Goal: Task Accomplishment & Management: Use online tool/utility

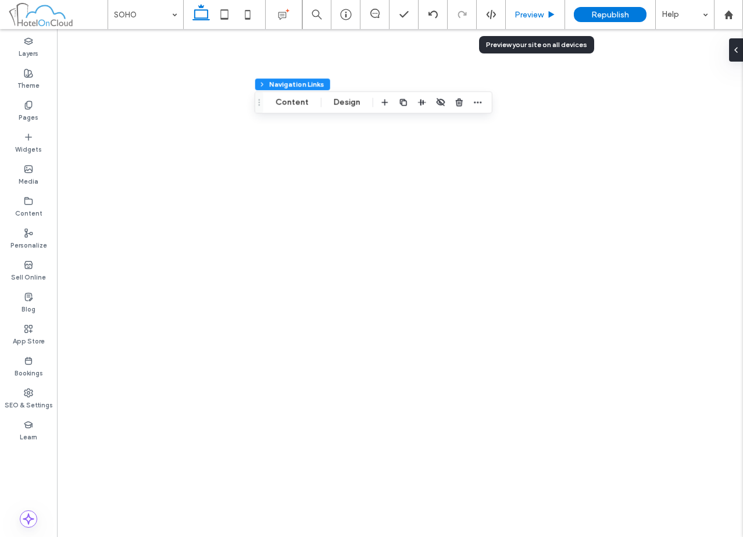
click at [541, 17] on span "Preview" at bounding box center [528, 15] width 29 height 10
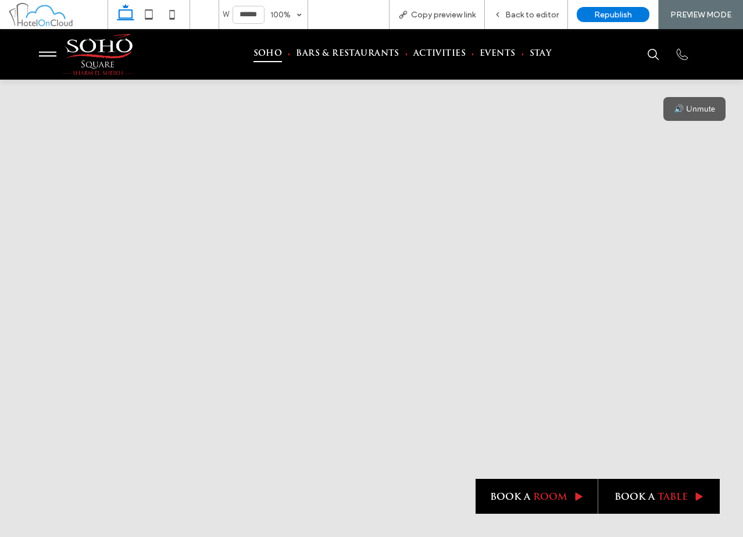
click at [541, 17] on span "Back to editor" at bounding box center [531, 15] width 53 height 10
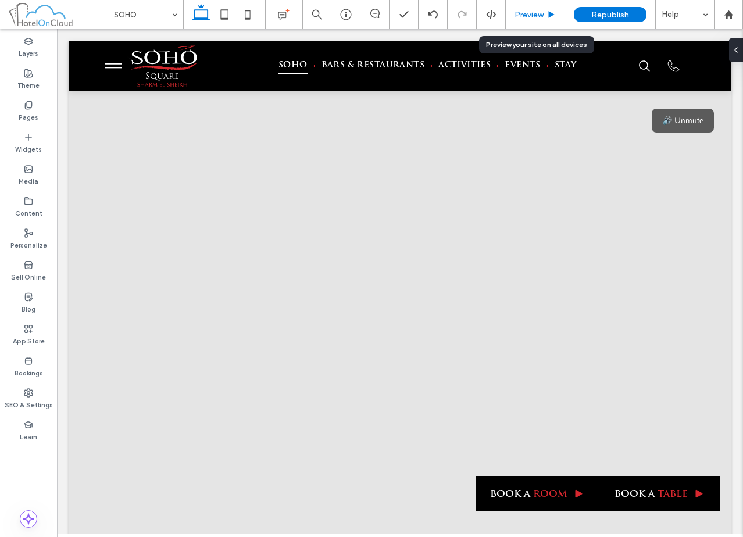
click at [543, 15] on span "Preview" at bounding box center [528, 15] width 29 height 10
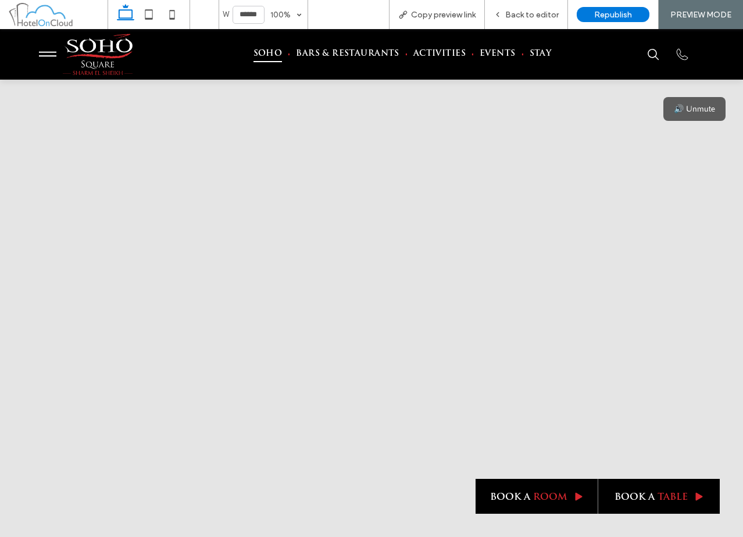
click at [53, 53] on icon "hamburger menu button" at bounding box center [47, 53] width 17 height 17
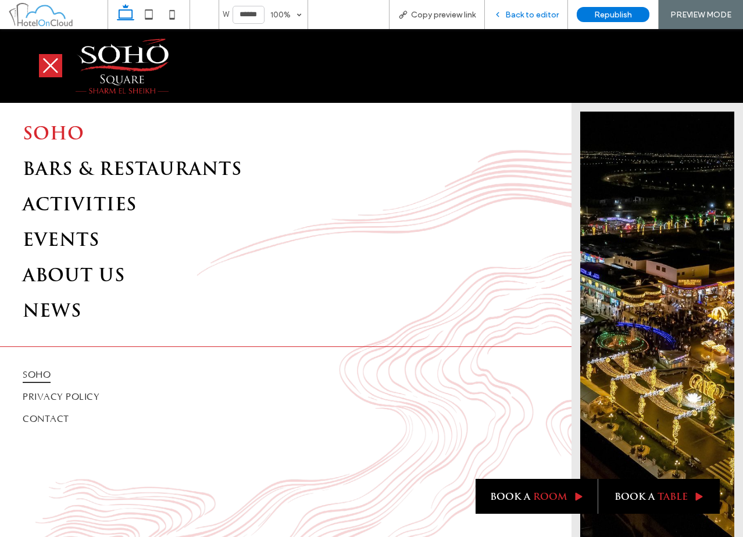
click at [529, 12] on span "Back to editor" at bounding box center [531, 15] width 53 height 10
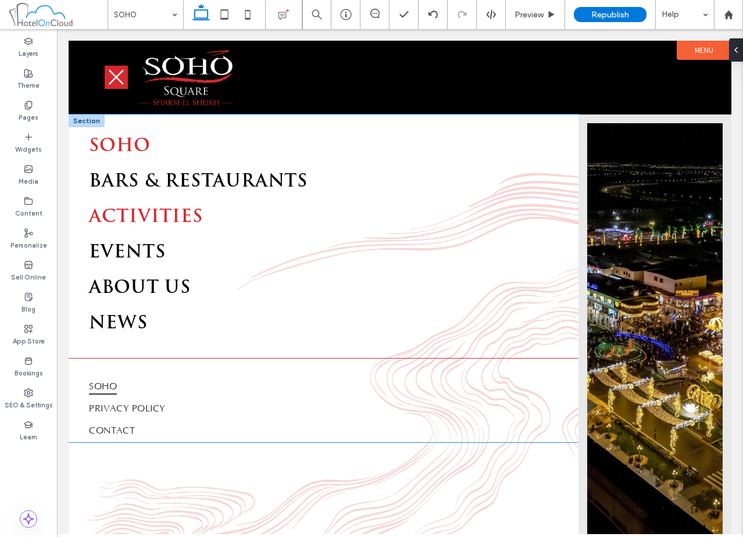
click at [152, 228] on span "ACTIVITIES" at bounding box center [146, 217] width 114 height 21
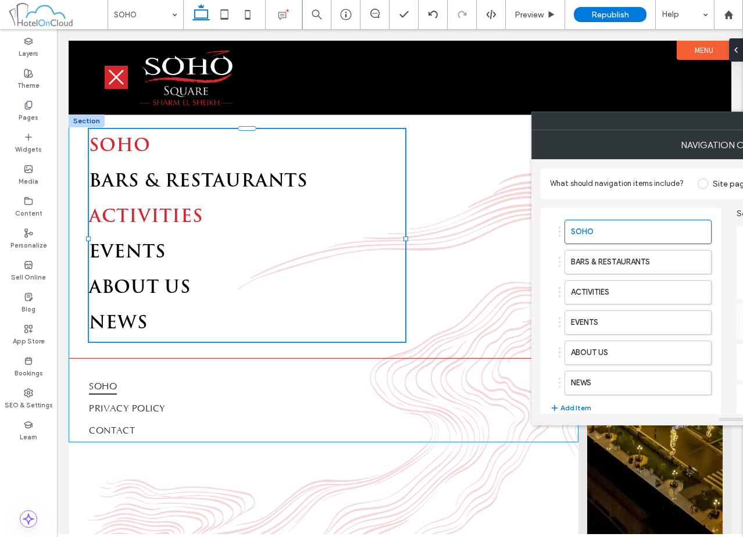
type input "***"
type input "****"
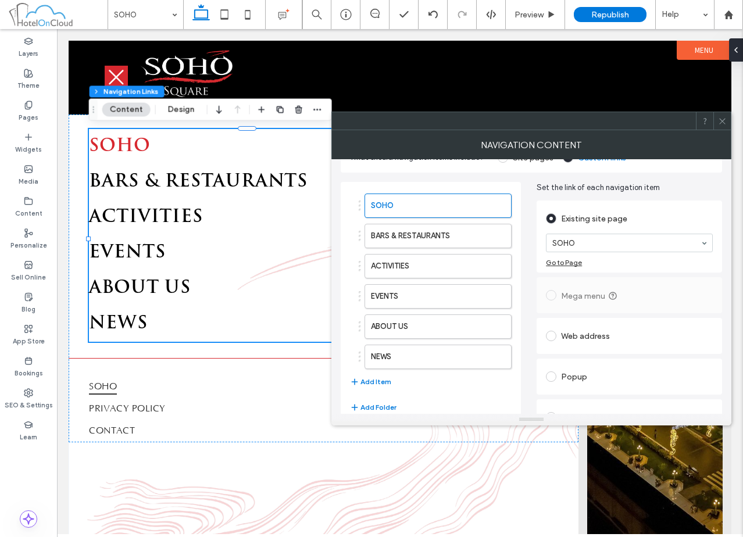
scroll to position [48, 0]
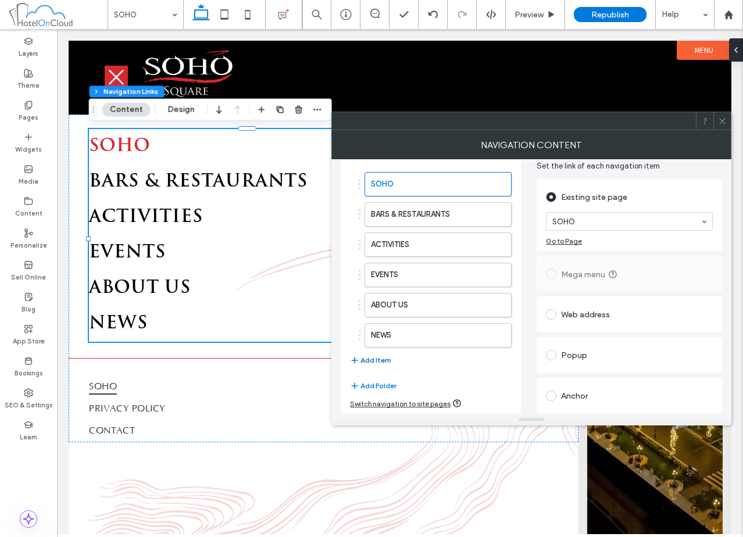
click at [385, 359] on button "Add Item" at bounding box center [370, 360] width 41 height 14
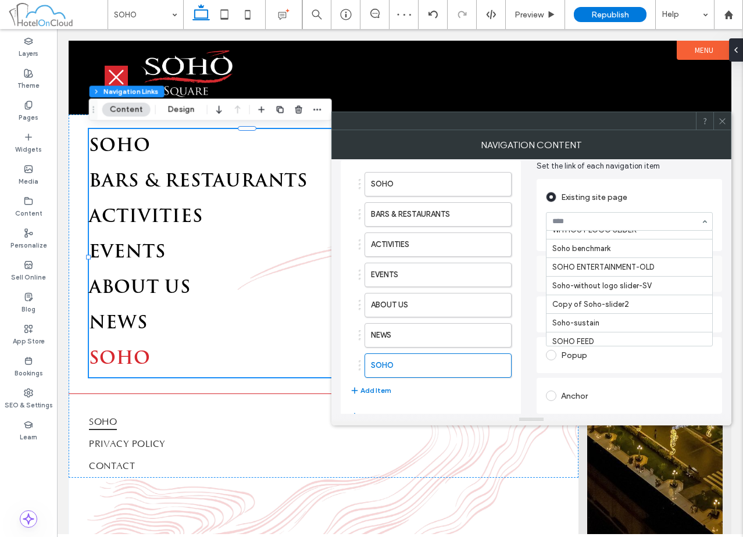
scroll to position [238, 0]
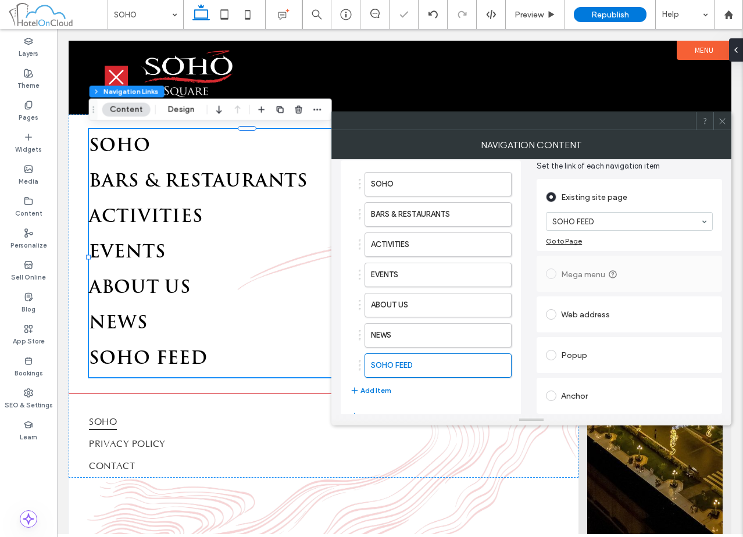
click at [725, 121] on icon at bounding box center [722, 121] width 9 height 9
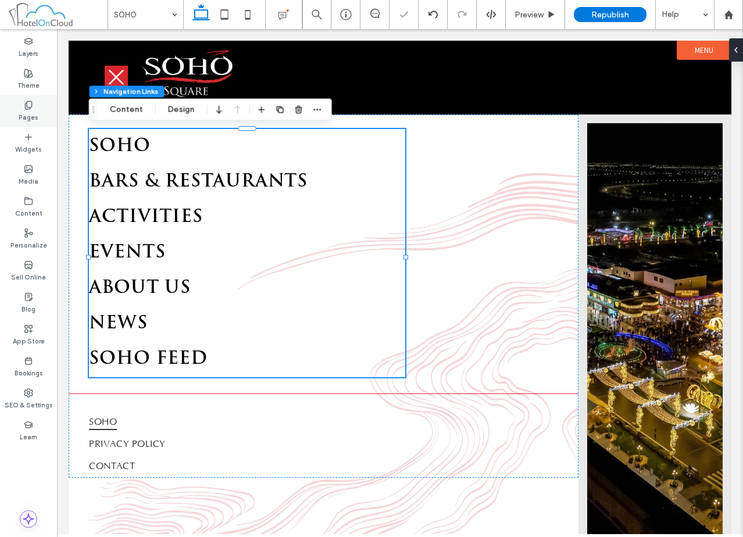
click at [21, 112] on label "Pages" at bounding box center [29, 116] width 20 height 13
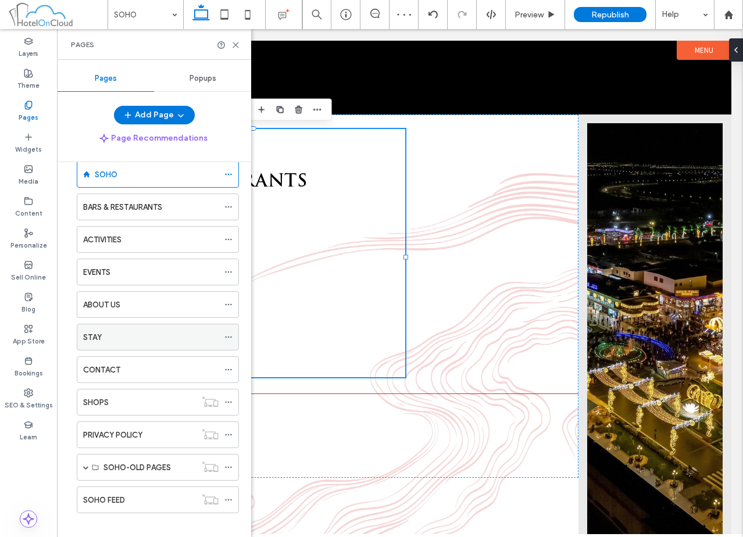
scroll to position [32, 0]
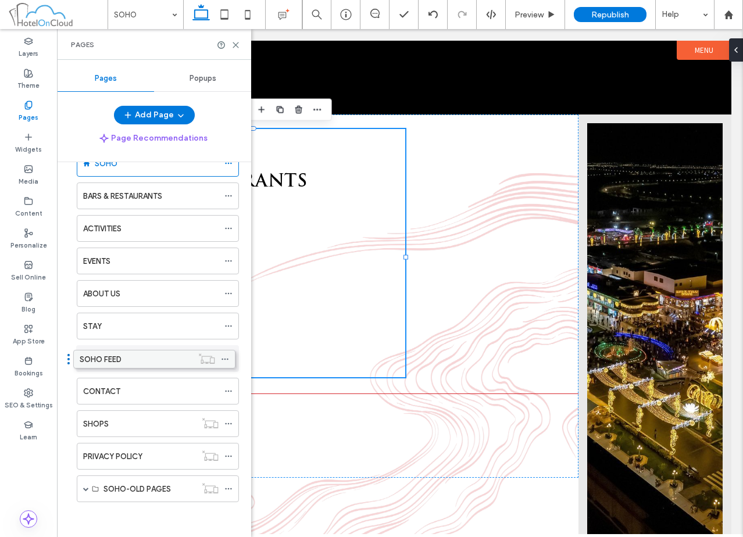
drag, startPoint x: 138, startPoint y: 493, endPoint x: 135, endPoint y: 368, distance: 125.6
click at [230, 359] on icon at bounding box center [228, 358] width 8 height 8
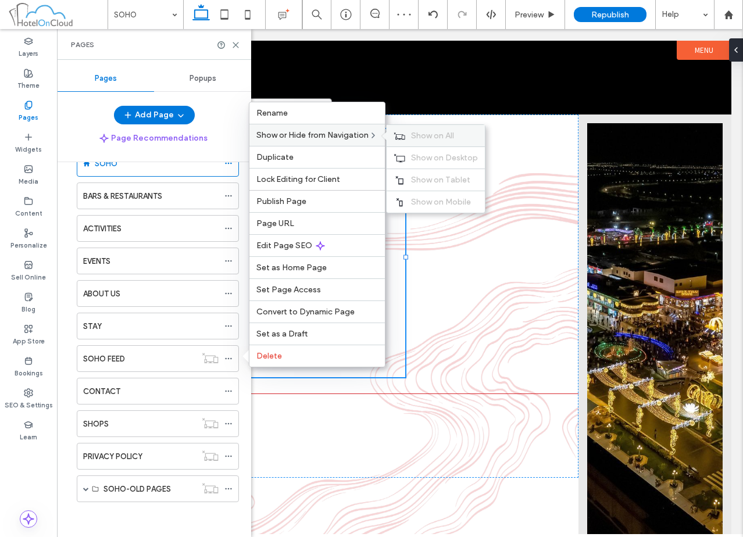
click at [425, 137] on span "Show on All" at bounding box center [432, 136] width 43 height 10
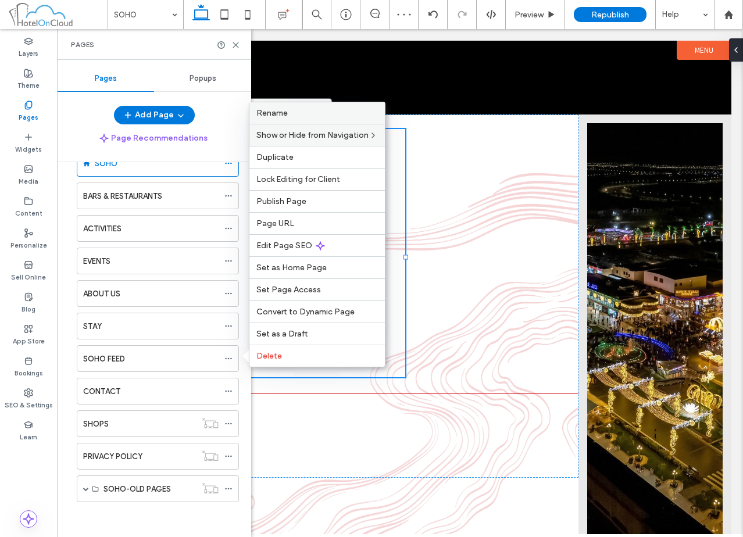
click at [334, 114] on label "Rename" at bounding box center [316, 113] width 121 height 10
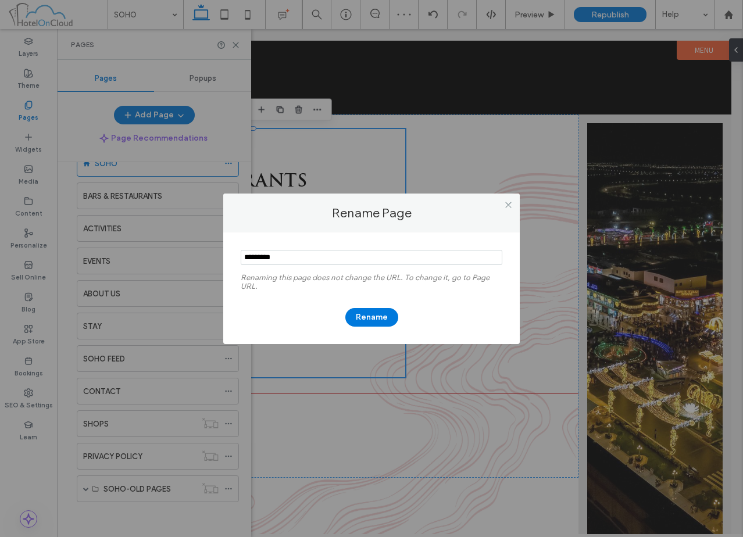
click at [261, 256] on input "notEmpty" at bounding box center [371, 257] width 261 height 15
type input "**********"
click at [379, 315] on button "Rename" at bounding box center [371, 317] width 53 height 19
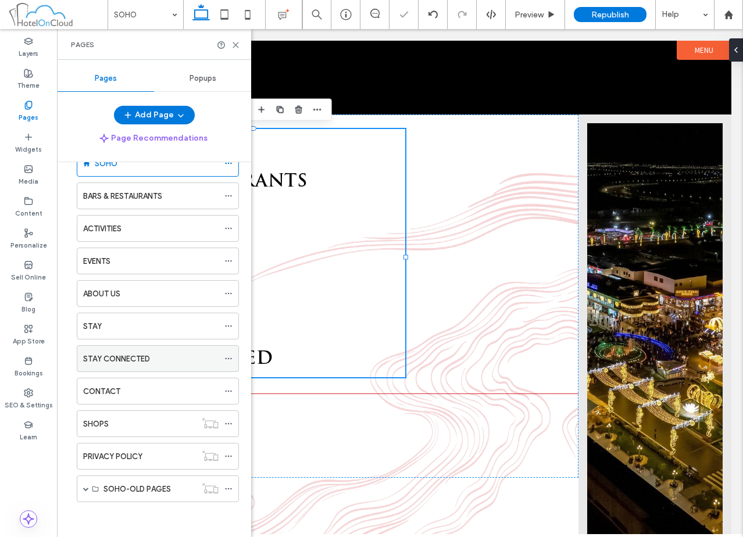
click at [231, 357] on icon at bounding box center [228, 358] width 8 height 8
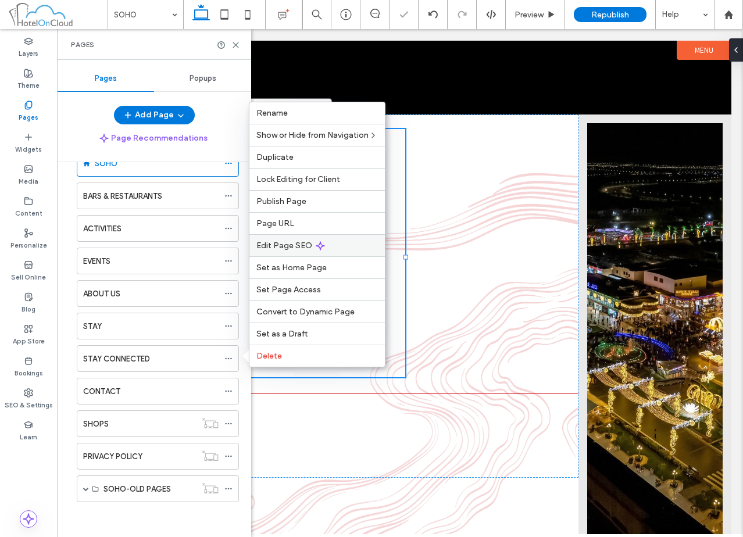
click at [300, 239] on div "Edit Page SEO" at bounding box center [316, 245] width 135 height 22
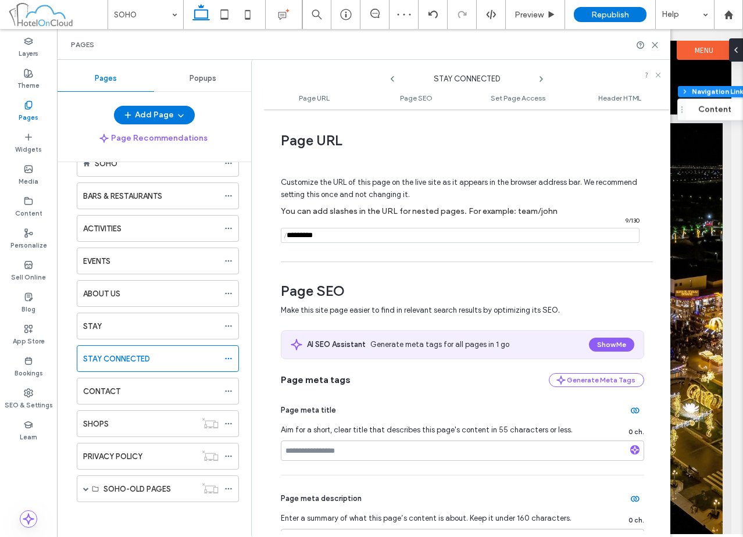
click at [435, 236] on input "notEmpty" at bounding box center [460, 235] width 359 height 15
type input "*"
type input "**********"
click at [458, 185] on span "Customize the URL of this page on the live site as it appears in the browser ad…" at bounding box center [459, 189] width 356 height 40
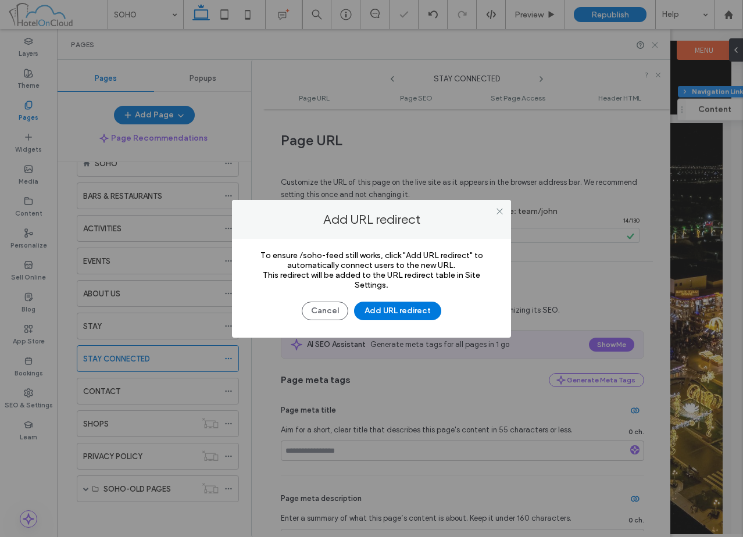
click at [654, 46] on div "Add URL redirect To ensure /soho-feed still works, click "Add URL redirect" to …" at bounding box center [371, 268] width 743 height 537
click at [383, 311] on button "Add URL redirect" at bounding box center [397, 311] width 87 height 19
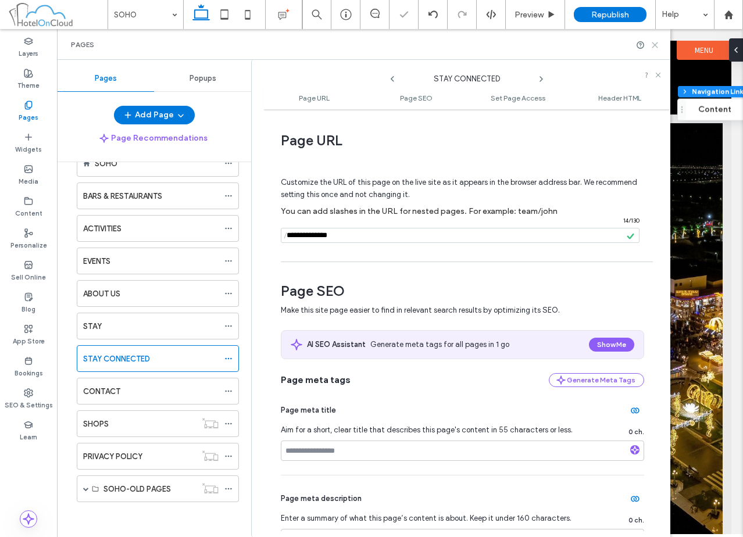
click at [656, 45] on icon at bounding box center [654, 45] width 9 height 9
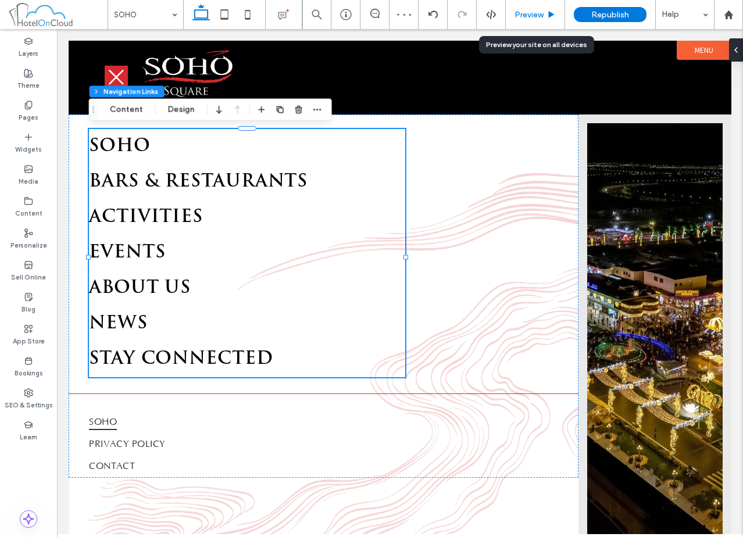
click at [526, 12] on span "Preview" at bounding box center [528, 15] width 29 height 10
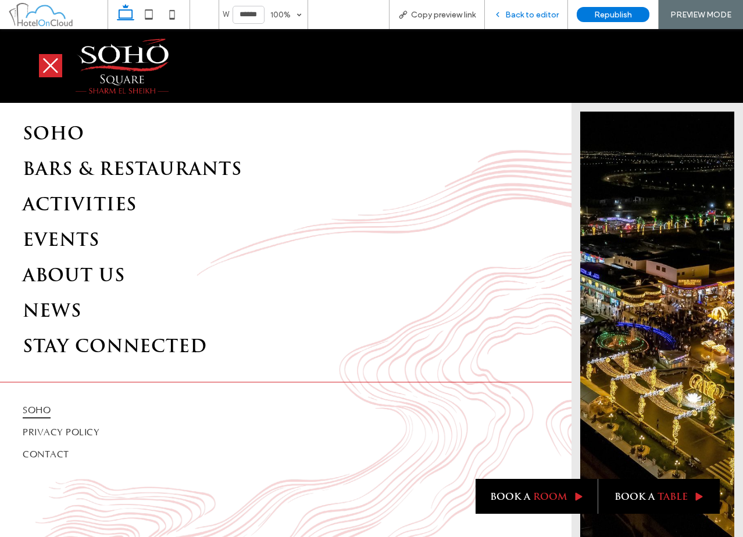
click at [521, 16] on span "Back to editor" at bounding box center [531, 15] width 53 height 10
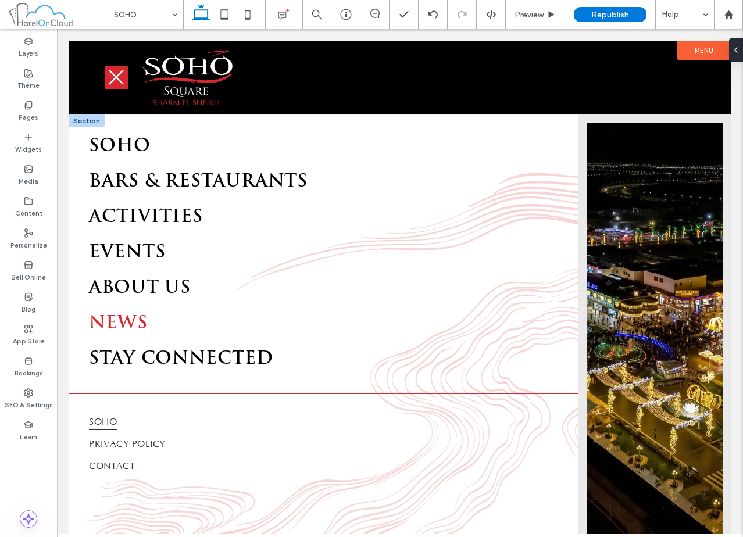
click at [145, 333] on span "NEWS" at bounding box center [118, 323] width 59 height 21
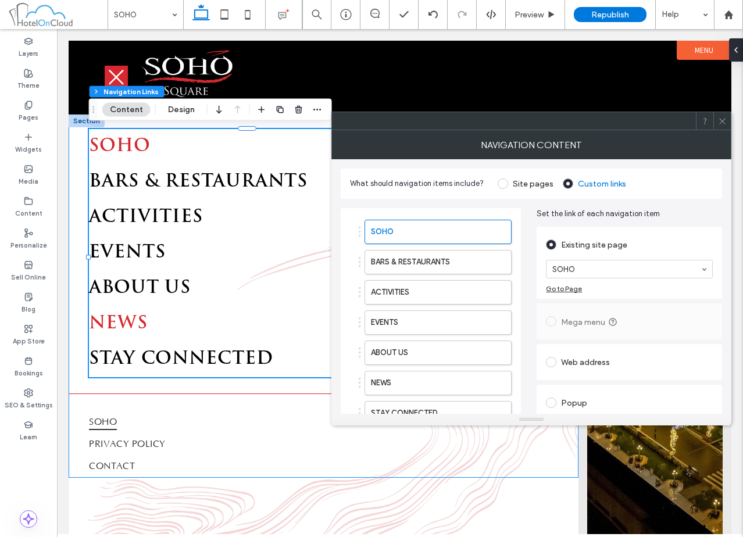
type input "***"
type input "****"
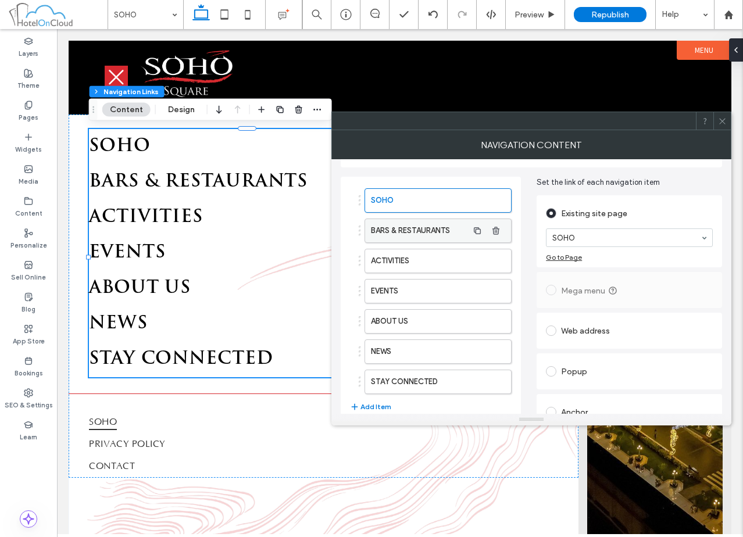
scroll to position [58, 0]
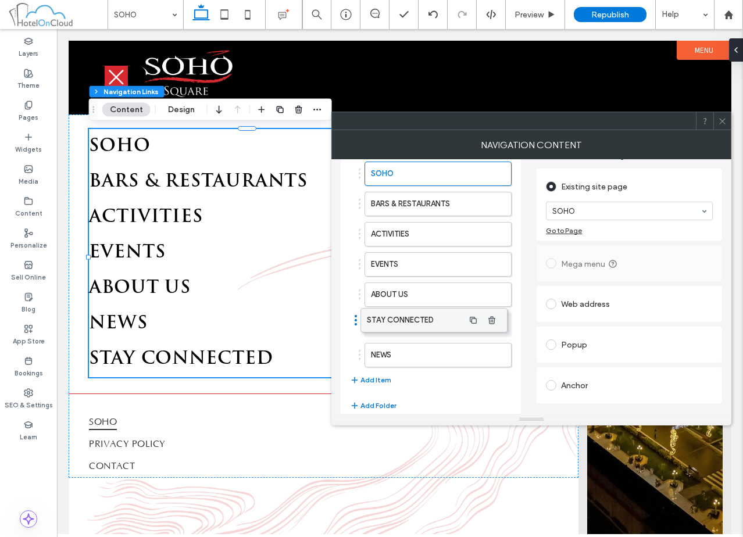
drag, startPoint x: 418, startPoint y: 350, endPoint x: 414, endPoint y: 316, distance: 35.1
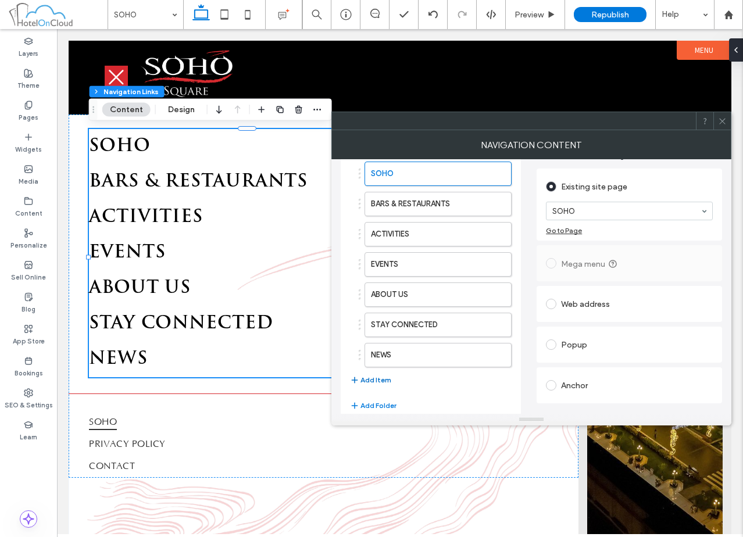
click at [381, 384] on button "Add Item" at bounding box center [370, 380] width 41 height 14
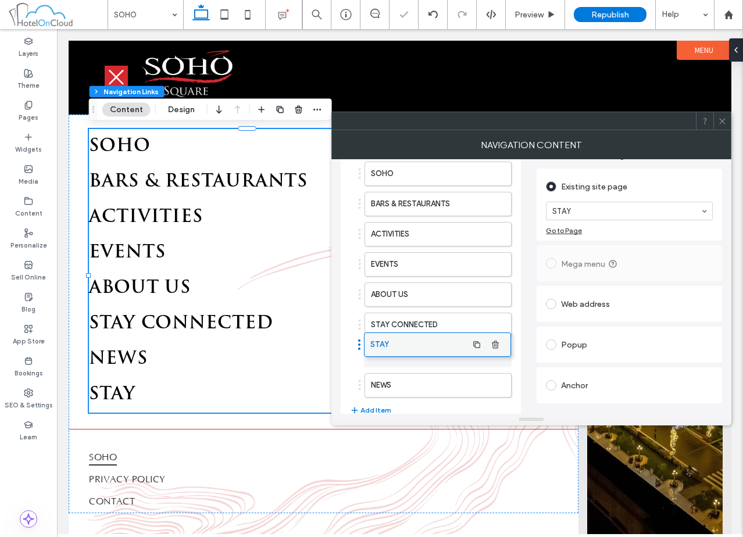
drag, startPoint x: 417, startPoint y: 382, endPoint x: 417, endPoint y: 341, distance: 40.7
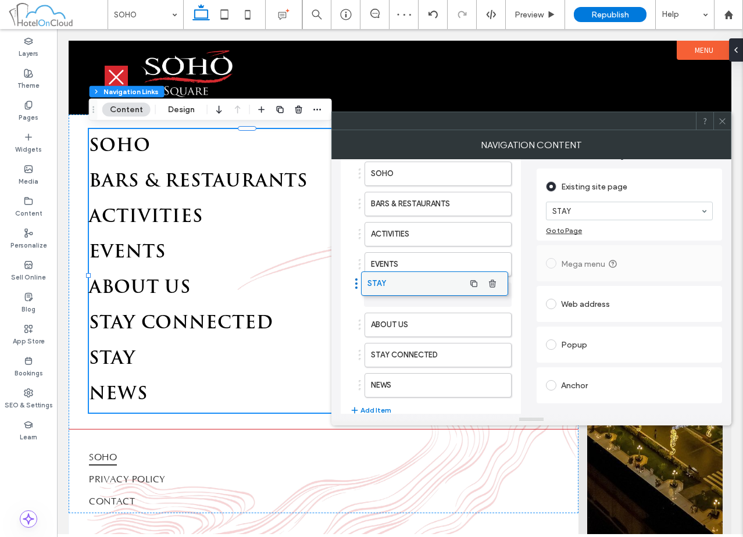
drag, startPoint x: 416, startPoint y: 350, endPoint x: 413, endPoint y: 278, distance: 71.6
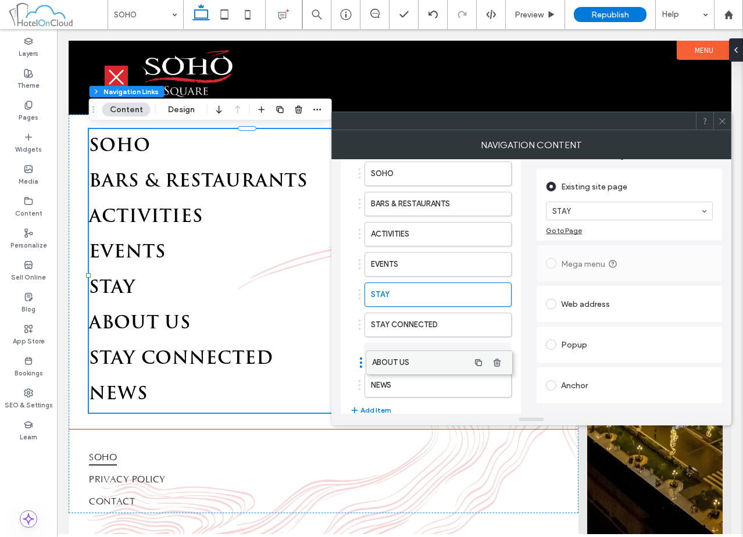
drag, startPoint x: 415, startPoint y: 329, endPoint x: 416, endPoint y: 367, distance: 37.8
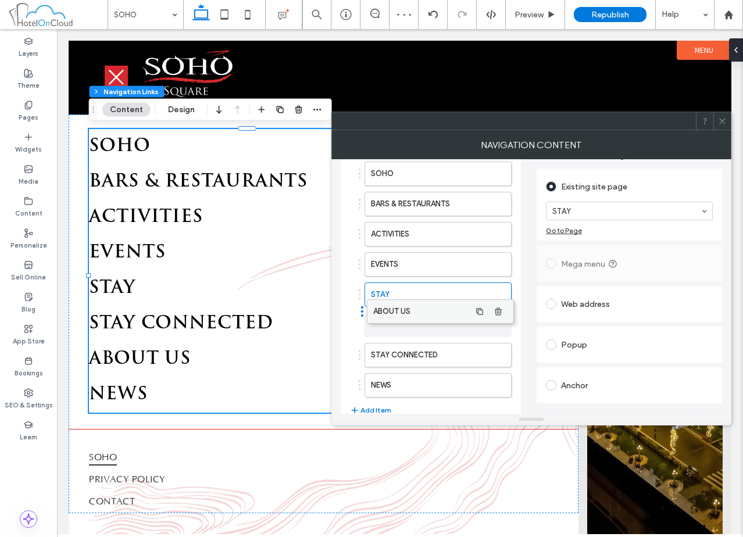
drag, startPoint x: 418, startPoint y: 354, endPoint x: 420, endPoint y: 312, distance: 41.9
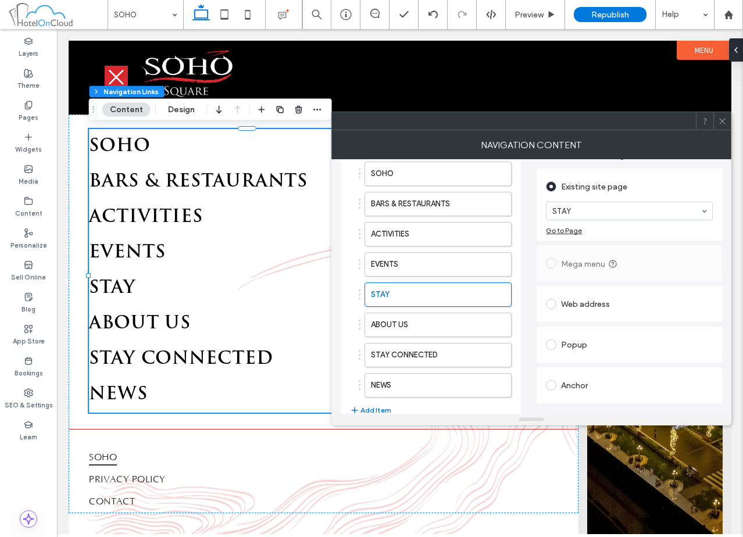
click at [715, 116] on div at bounding box center [721, 120] width 17 height 17
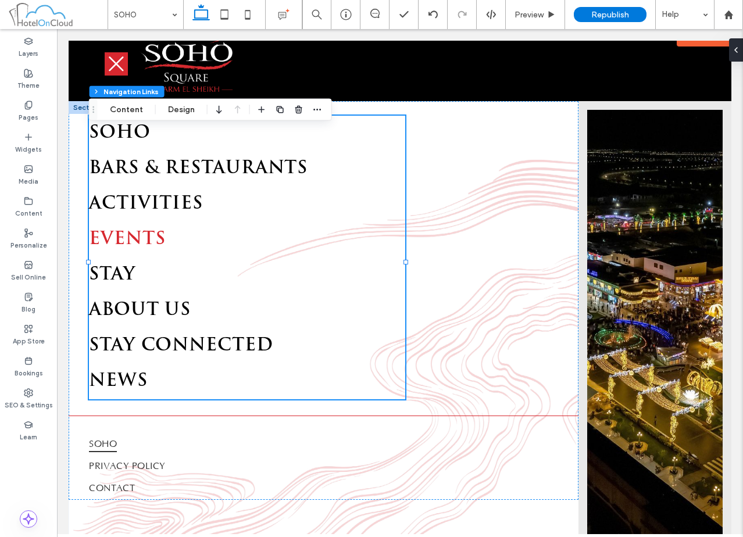
scroll to position [0, 0]
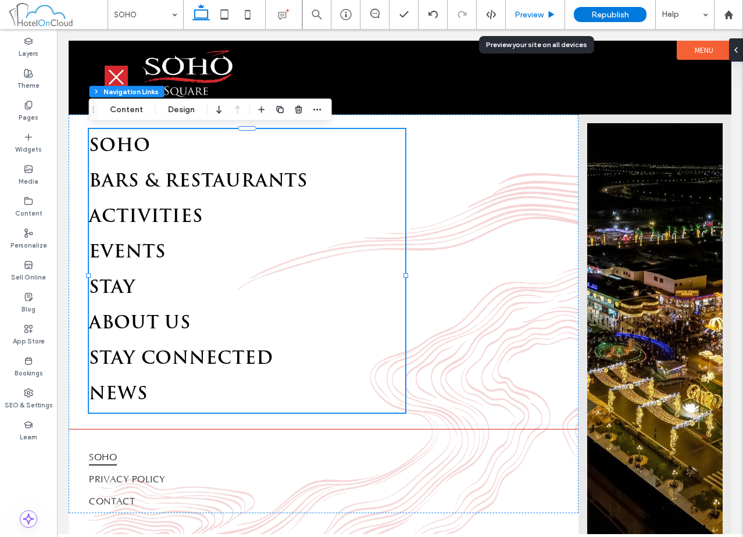
click at [531, 13] on span "Preview" at bounding box center [528, 15] width 29 height 10
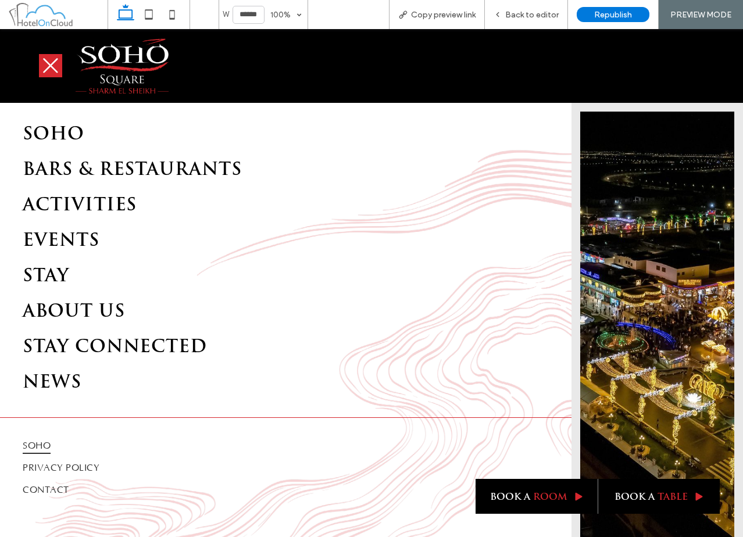
click at [47, 64] on icon at bounding box center [50, 65] width 19 height 19
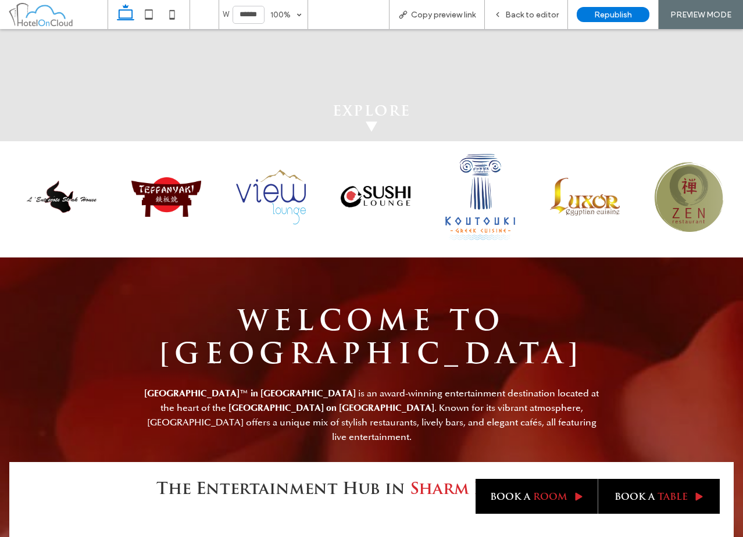
scroll to position [3311, 0]
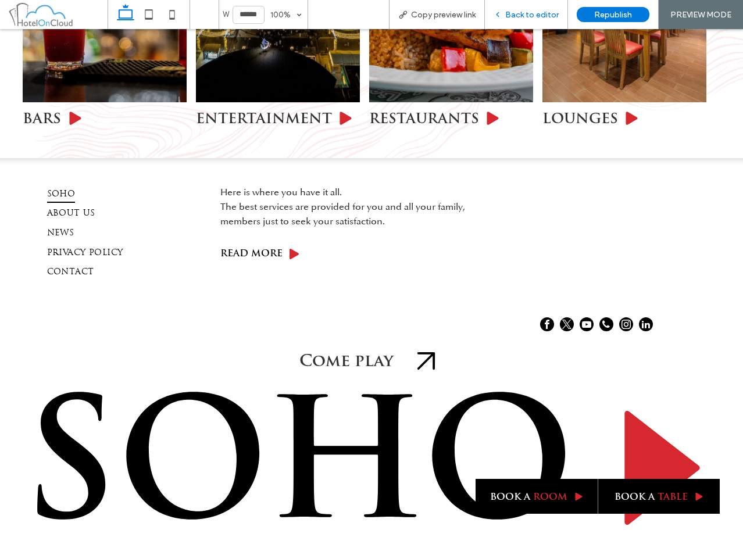
click at [545, 9] on div "Back to editor" at bounding box center [526, 14] width 83 height 29
click at [530, 14] on span "Back to editor" at bounding box center [531, 15] width 53 height 10
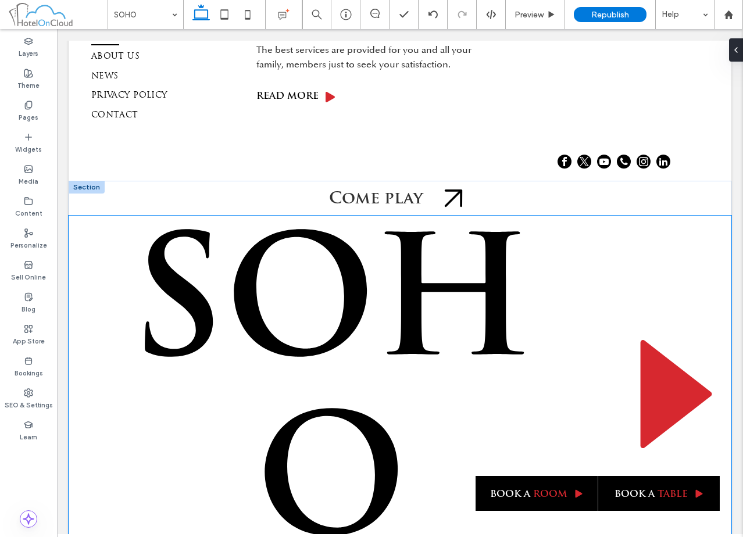
scroll to position [3582, 0]
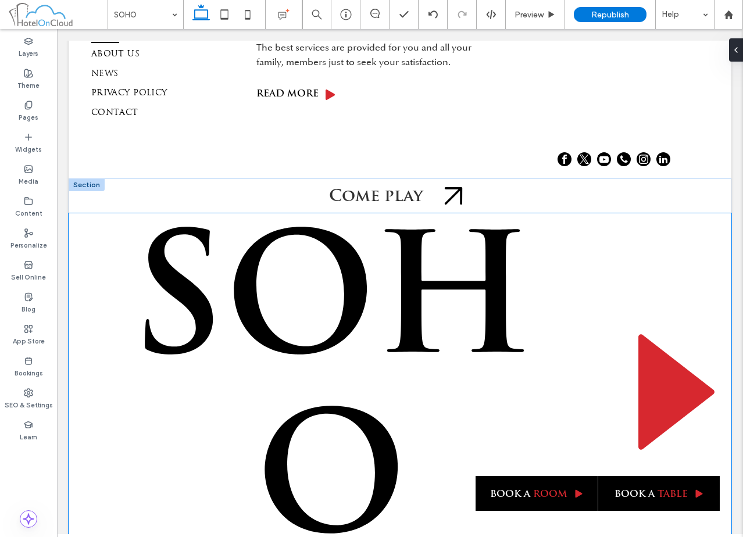
click at [661, 361] on icon at bounding box center [675, 392] width 76 height 115
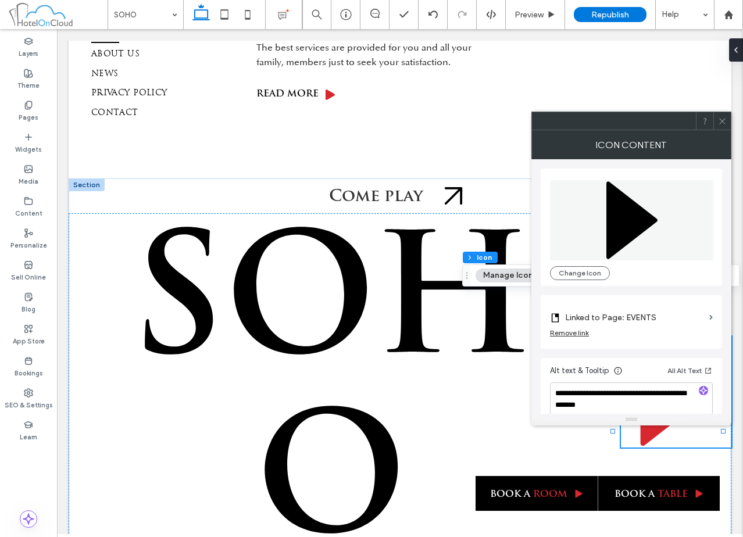
click at [623, 322] on label "Linked to Page: EVENTS" at bounding box center [634, 317] width 139 height 21
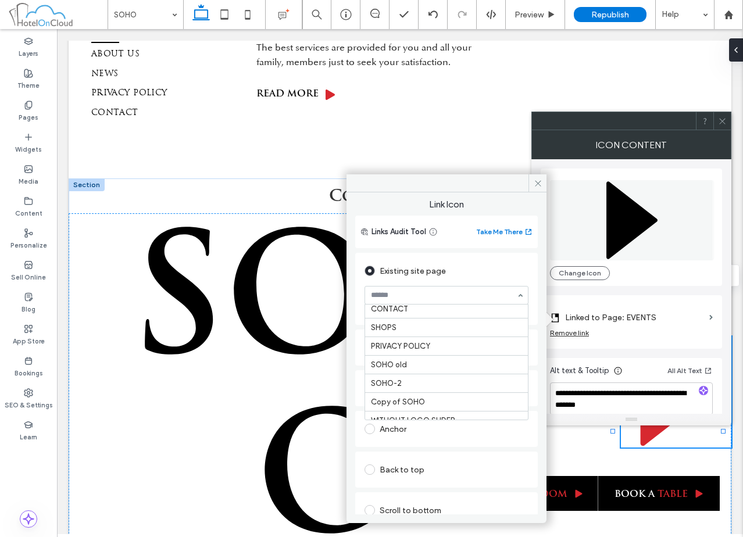
scroll to position [114, 0]
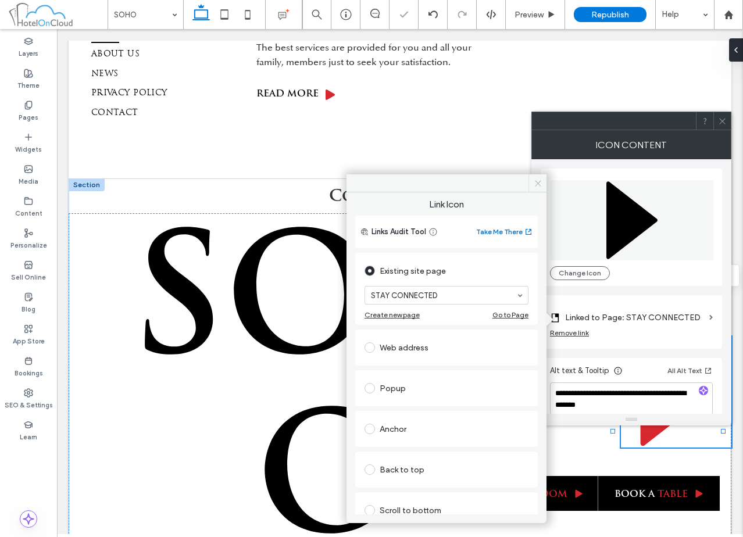
click at [538, 186] on icon at bounding box center [537, 183] width 9 height 9
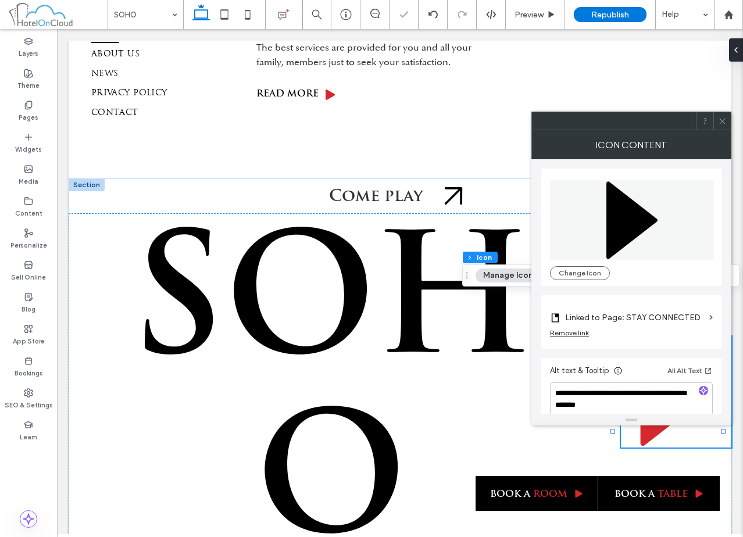
click at [717, 121] on div at bounding box center [721, 120] width 17 height 17
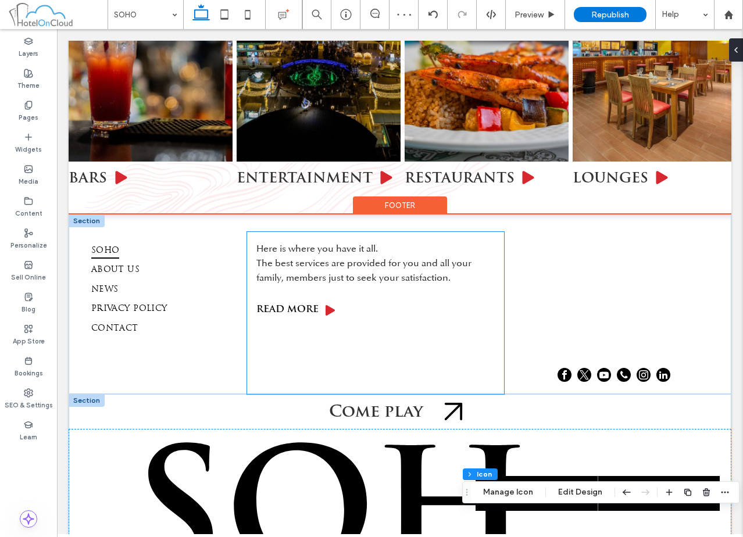
scroll to position [3350, 0]
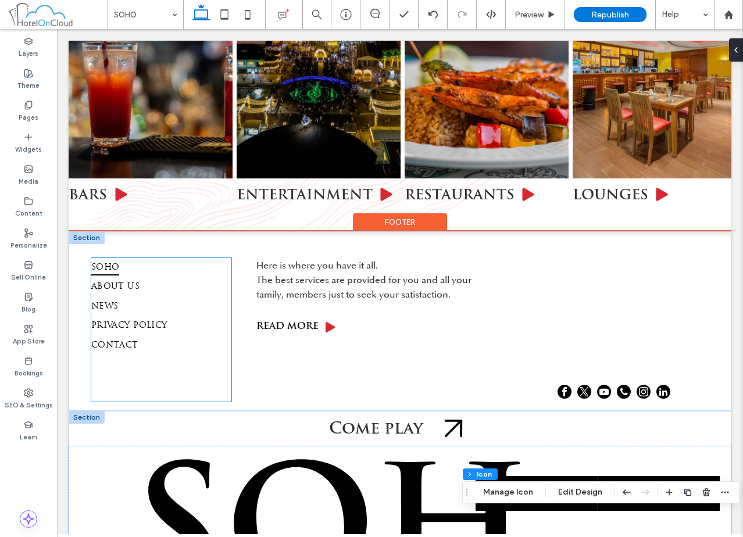
click at [175, 346] on ul "SOHO ABOUT US NEWS PRIVACY POLICY CONTACT" at bounding box center [161, 330] width 141 height 144
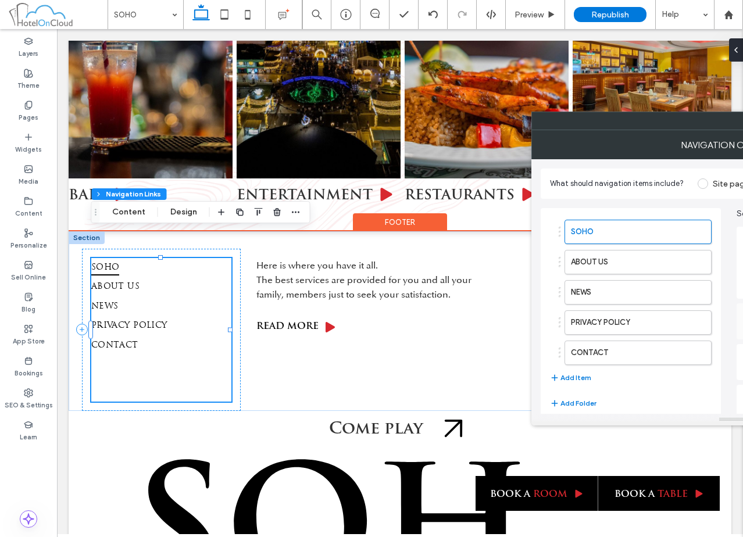
type input "***"
type input "****"
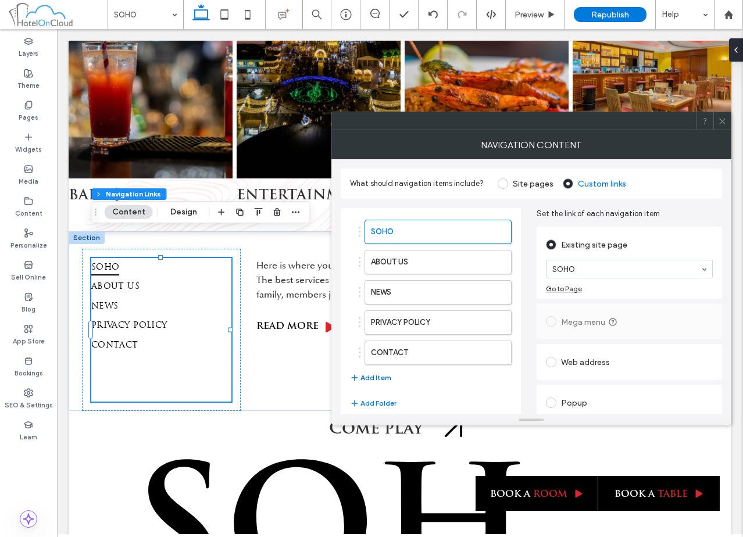
click at [380, 379] on button "Add Item" at bounding box center [370, 378] width 41 height 14
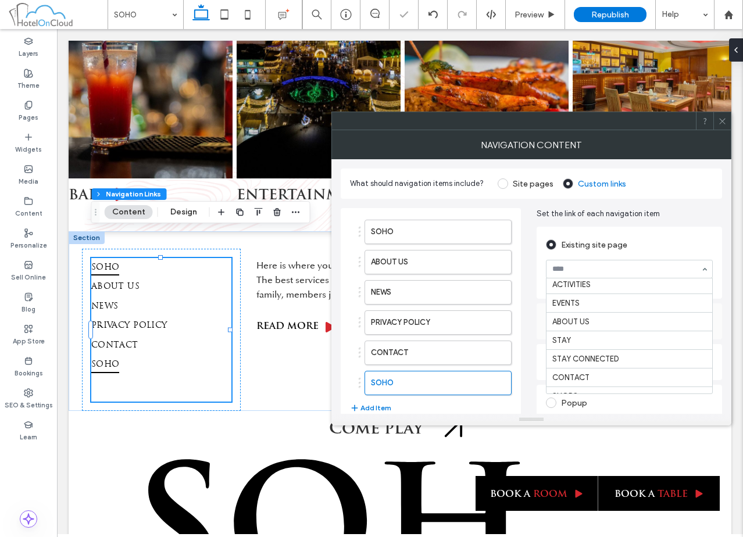
scroll to position [58, 0]
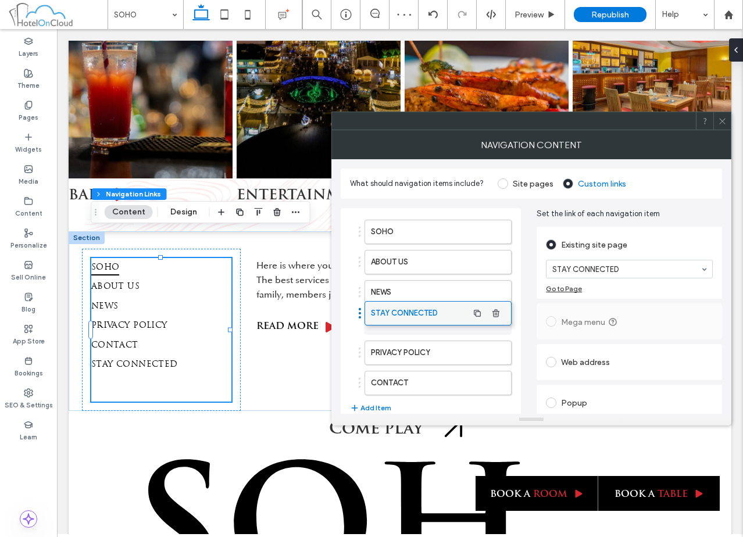
drag, startPoint x: 418, startPoint y: 384, endPoint x: 418, endPoint y: 314, distance: 69.7
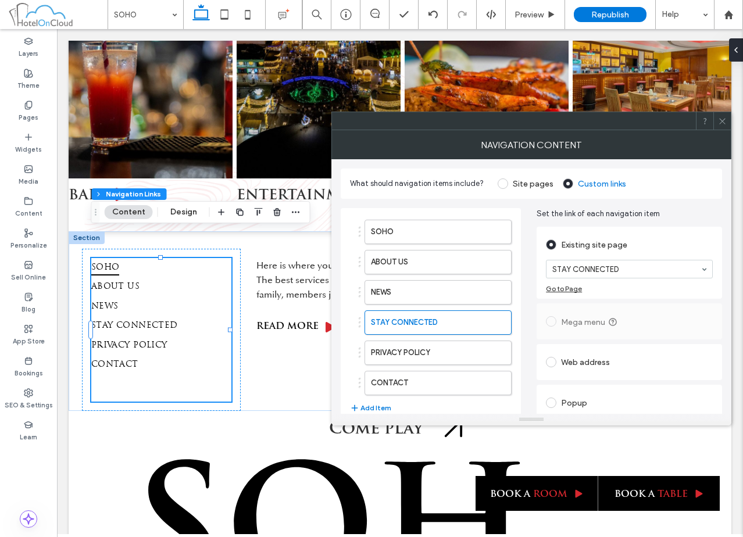
click at [721, 121] on icon at bounding box center [722, 121] width 9 height 9
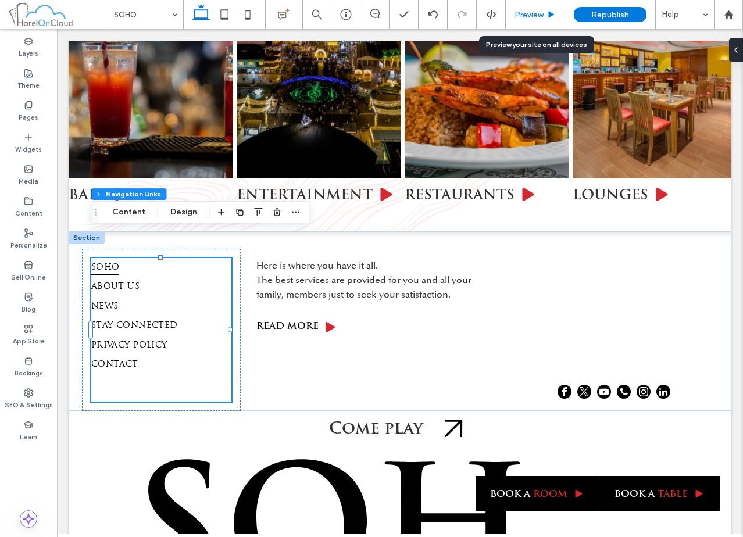
click at [523, 16] on span "Preview" at bounding box center [528, 15] width 29 height 10
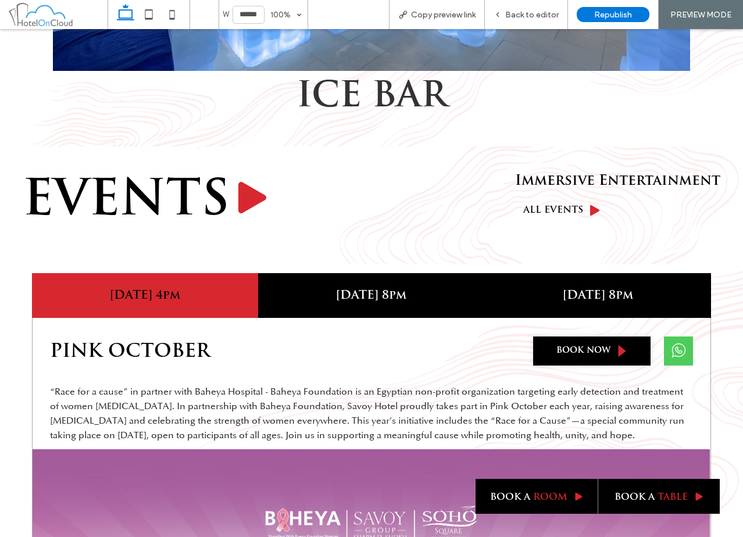
scroll to position [2323, 0]
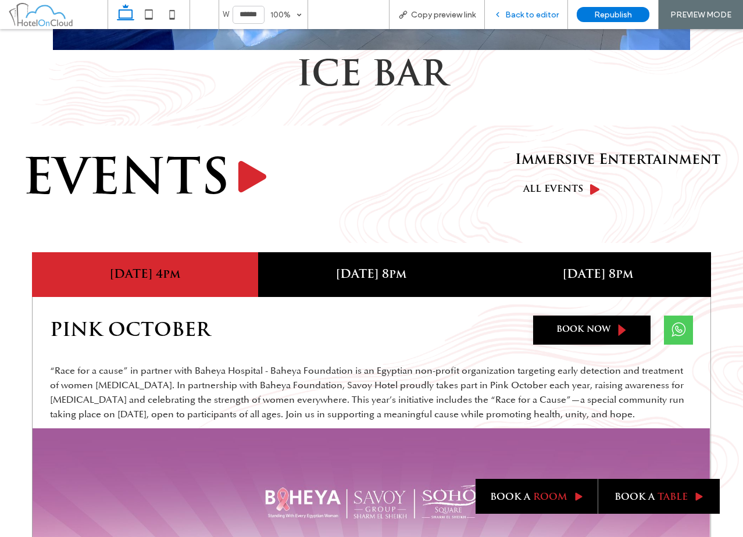
click at [539, 20] on div "Back to editor" at bounding box center [526, 14] width 83 height 29
click at [538, 15] on span "Back to editor" at bounding box center [531, 15] width 53 height 10
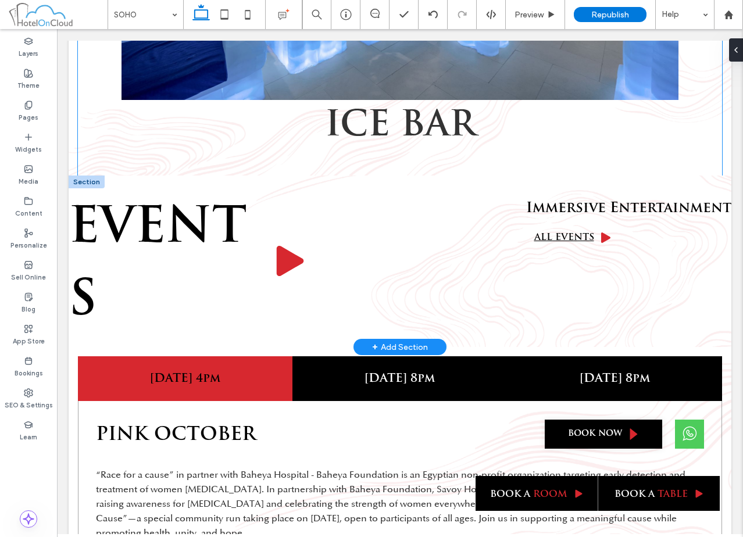
scroll to position [2372, 0]
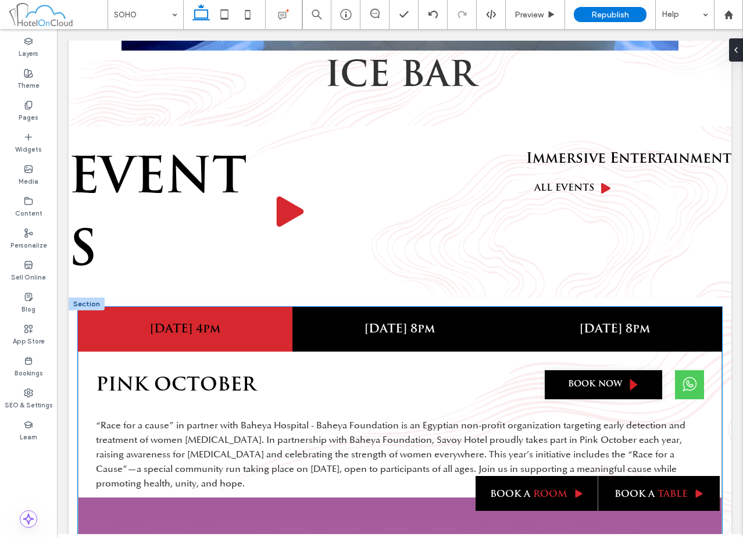
click at [597, 379] on span "book now" at bounding box center [595, 384] width 54 height 11
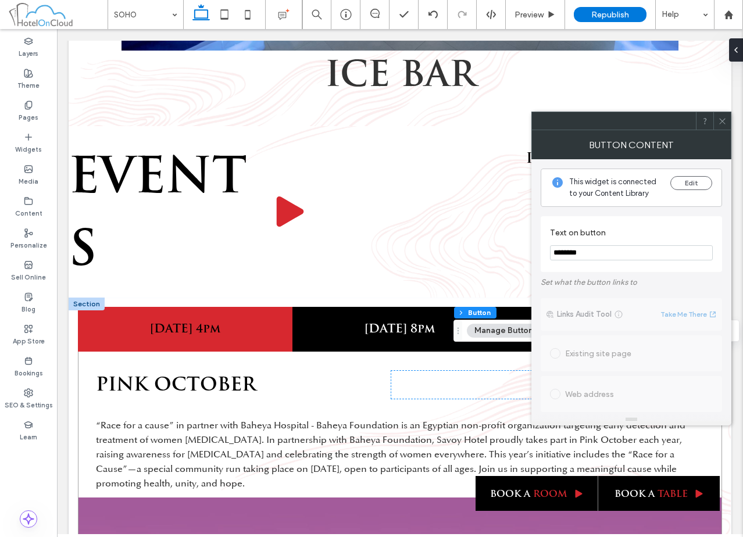
click at [719, 120] on icon at bounding box center [722, 121] width 9 height 9
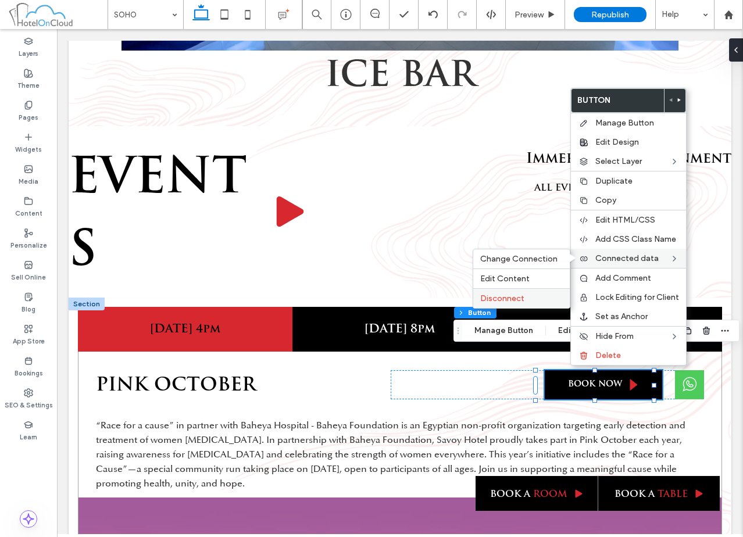
click at [517, 302] on span "Disconnect" at bounding box center [502, 298] width 44 height 10
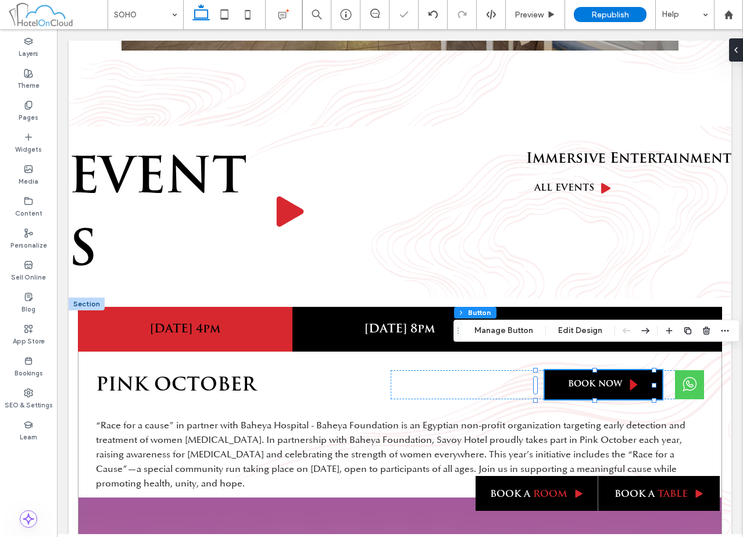
click at [569, 379] on span "book now" at bounding box center [595, 384] width 54 height 11
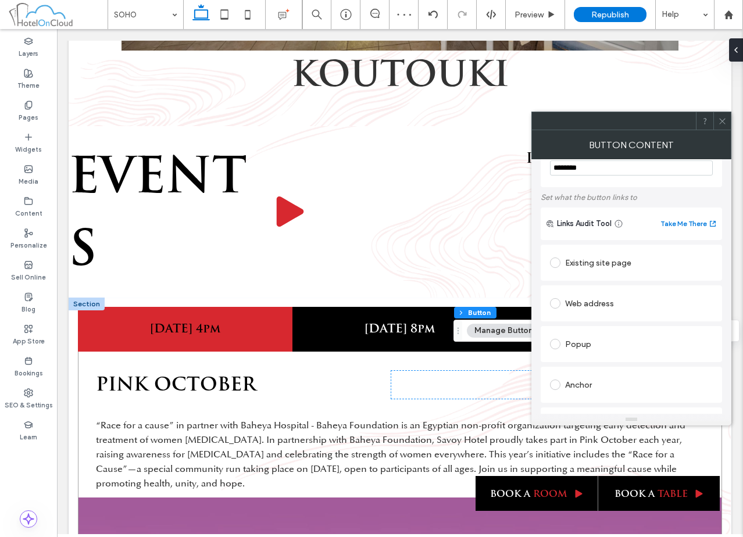
scroll to position [58, 0]
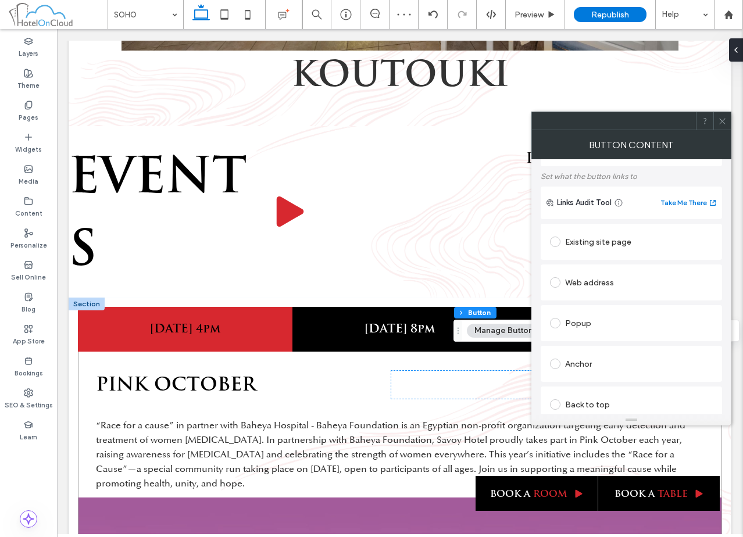
click at [594, 318] on div "Popup" at bounding box center [631, 323] width 163 height 19
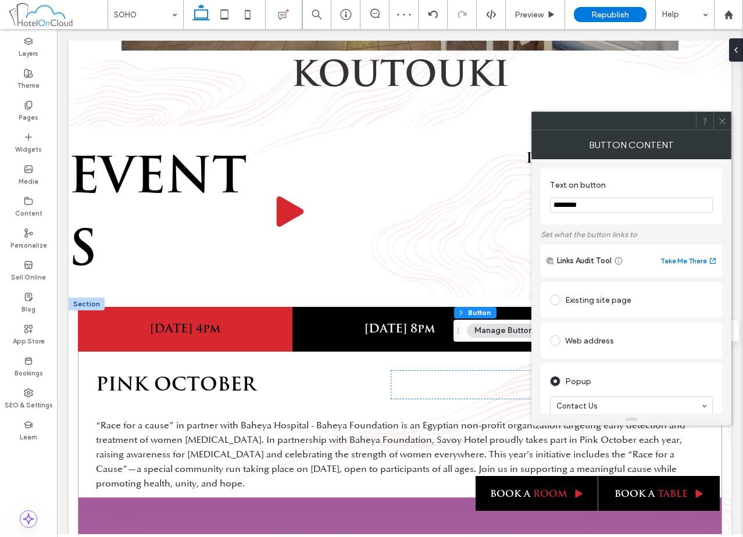
click at [599, 199] on input "********" at bounding box center [631, 205] width 163 height 15
type input "*********"
click at [620, 184] on label "Text on button" at bounding box center [629, 186] width 158 height 13
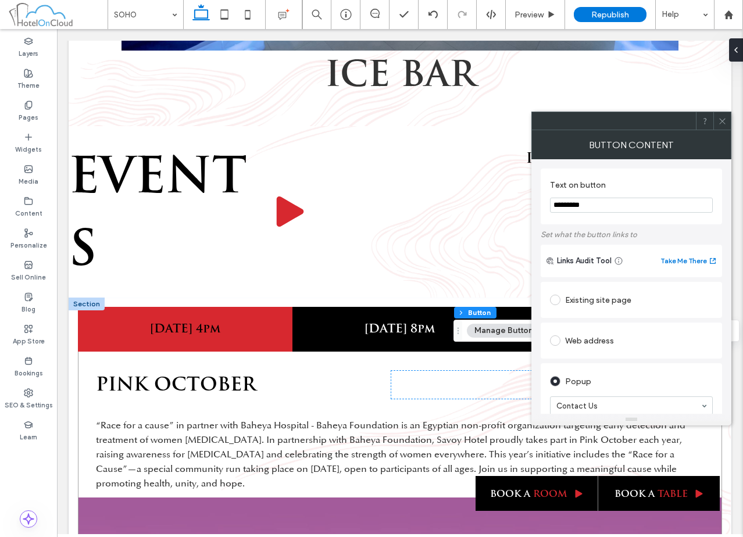
click at [721, 117] on icon at bounding box center [722, 121] width 9 height 9
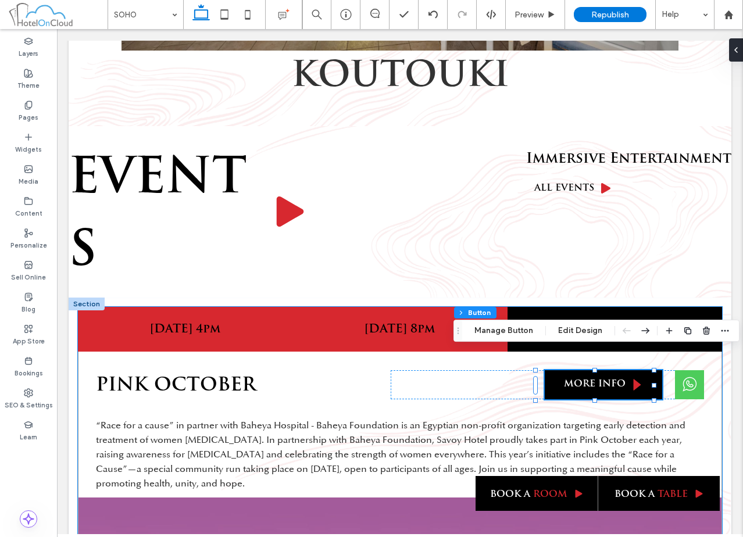
click at [407, 320] on div "21st Nov 8pm" at bounding box center [399, 329] width 214 height 45
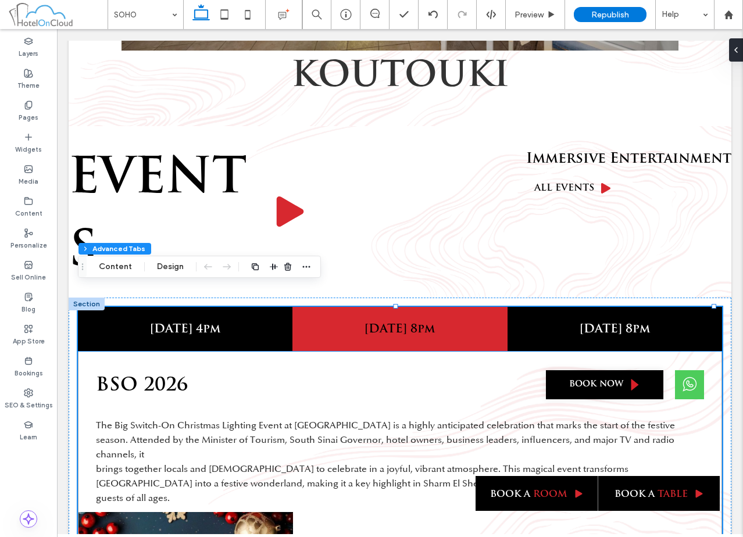
click at [598, 371] on link "book now" at bounding box center [604, 384] width 117 height 29
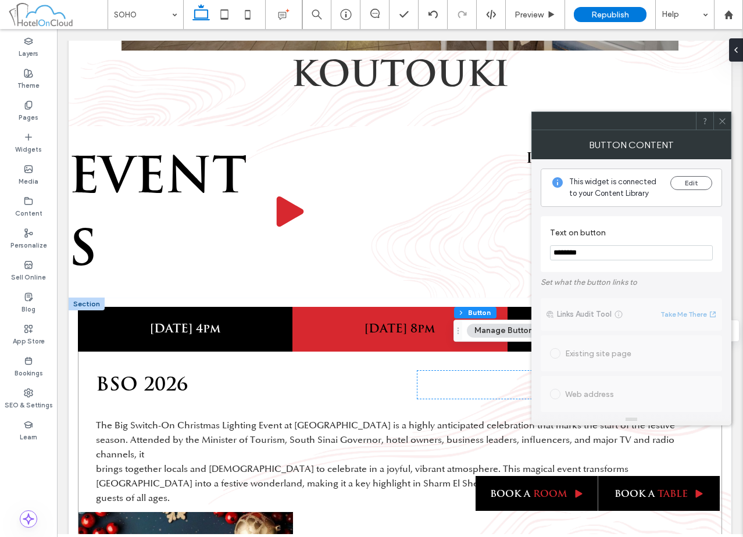
click at [721, 119] on icon at bounding box center [722, 121] width 9 height 9
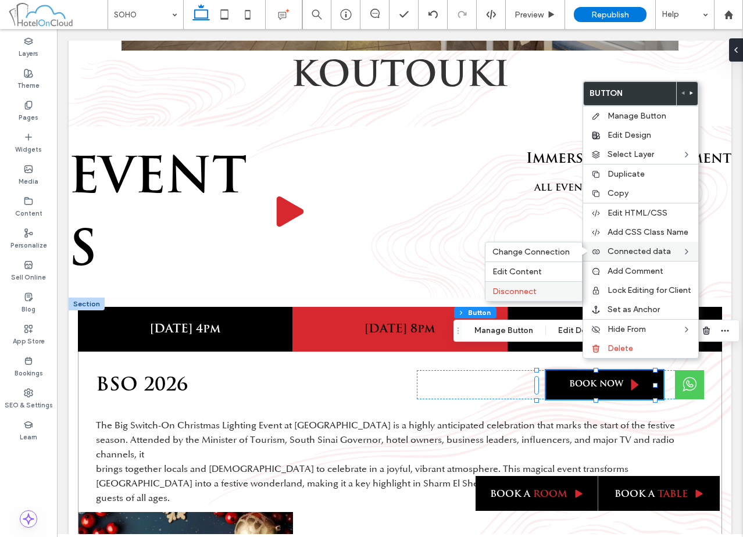
click at [524, 295] on span "Disconnect" at bounding box center [514, 291] width 44 height 10
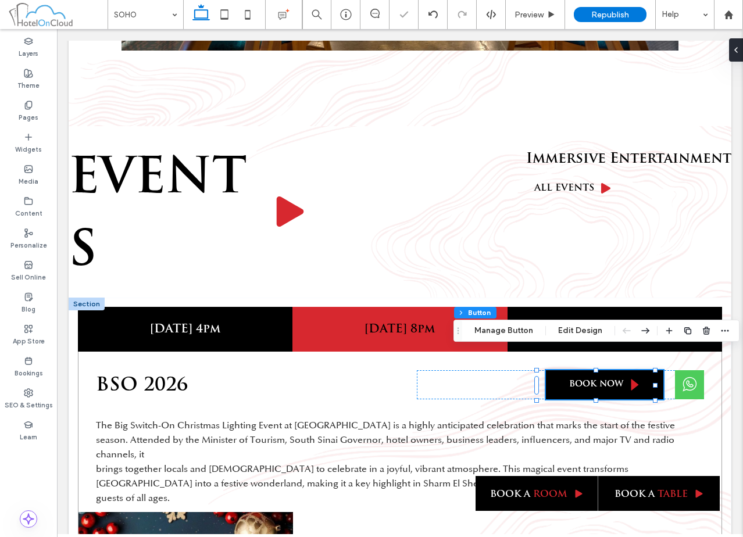
click at [551, 370] on link "book now" at bounding box center [604, 384] width 117 height 29
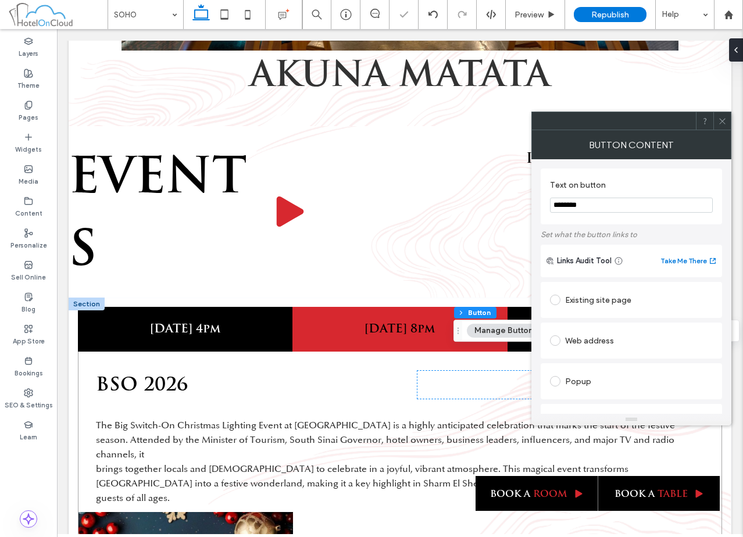
scroll to position [116, 0]
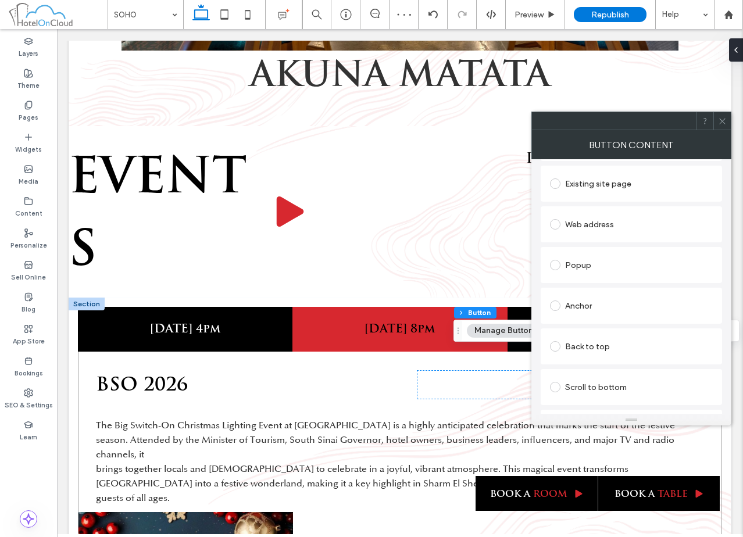
click at [598, 263] on div "Popup" at bounding box center [631, 265] width 163 height 19
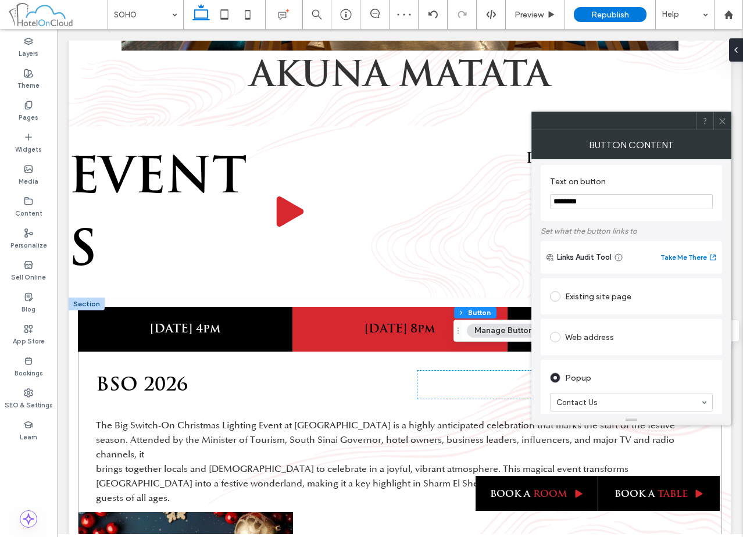
scroll to position [0, 0]
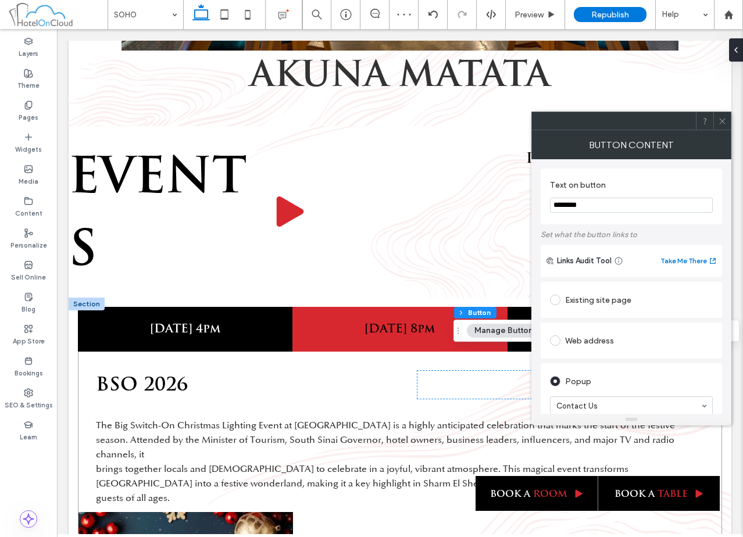
click at [604, 206] on input "********" at bounding box center [631, 205] width 163 height 15
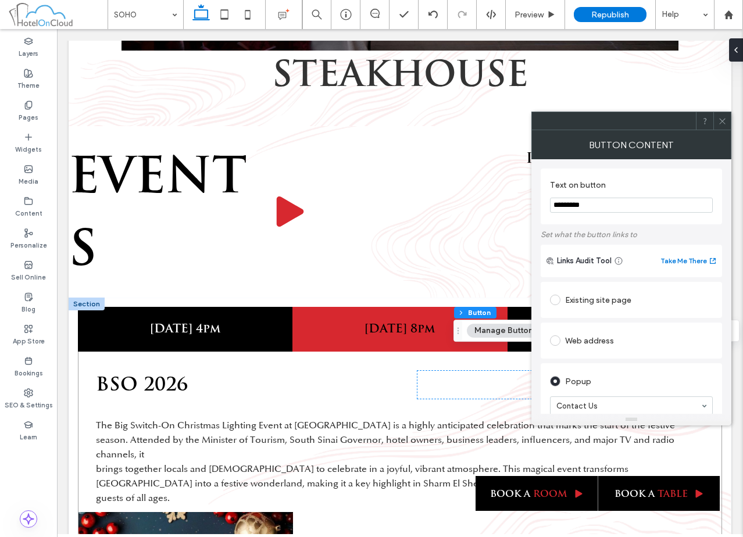
type input "*********"
click at [642, 234] on label "Set what the button links to" at bounding box center [630, 234] width 181 height 20
click at [726, 116] on div at bounding box center [721, 120] width 17 height 17
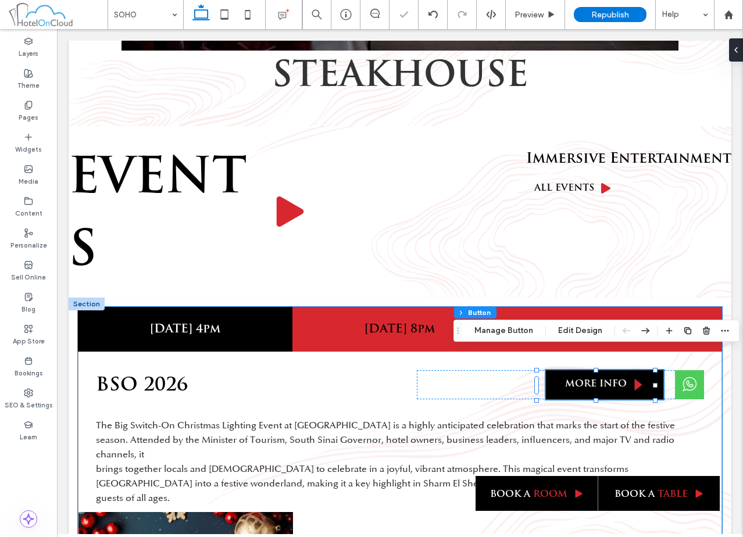
click at [571, 307] on div "24th Dec 8pm" at bounding box center [614, 329] width 214 height 45
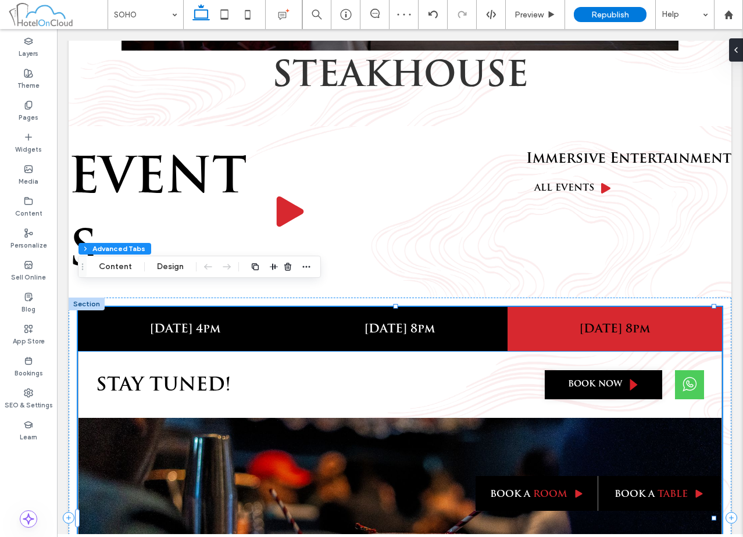
click at [575, 379] on span "book now" at bounding box center [595, 384] width 54 height 11
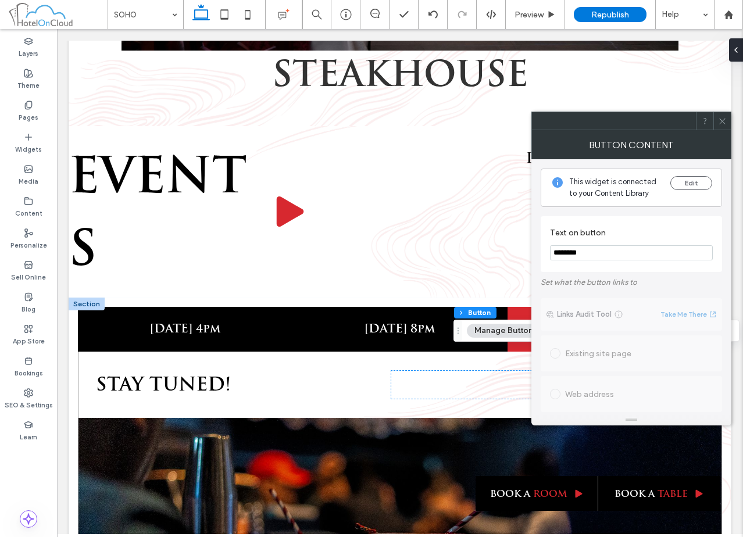
click at [721, 118] on icon at bounding box center [722, 121] width 9 height 9
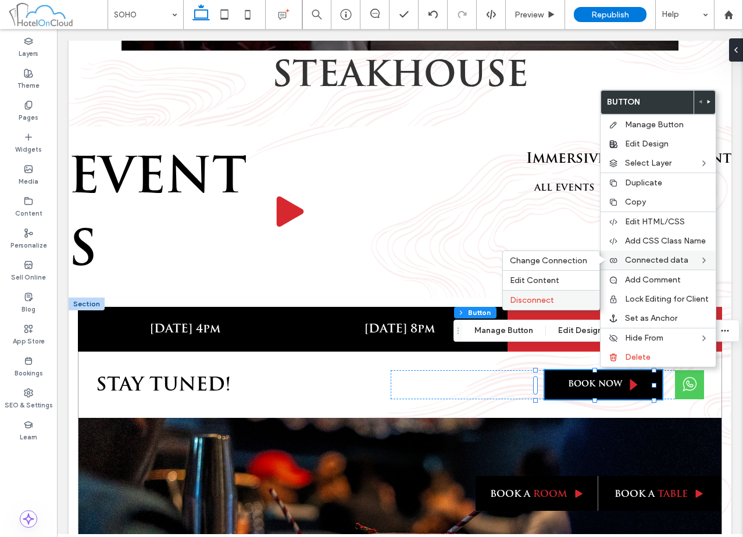
click at [549, 295] on span "Disconnect" at bounding box center [532, 300] width 44 height 10
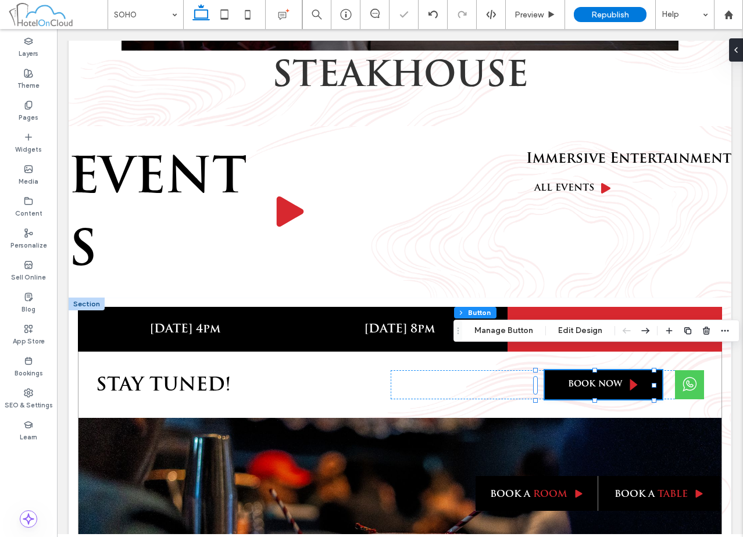
click at [616, 370] on link "book now" at bounding box center [602, 384] width 117 height 29
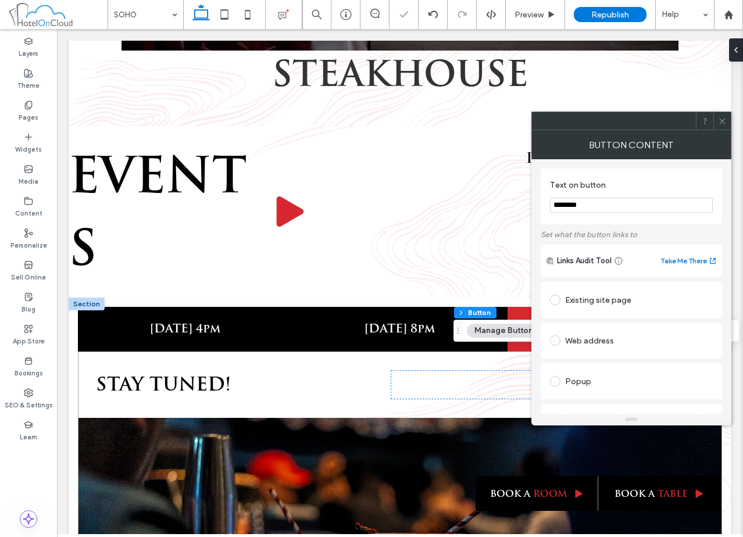
click at [616, 209] on input "********" at bounding box center [631, 205] width 163 height 15
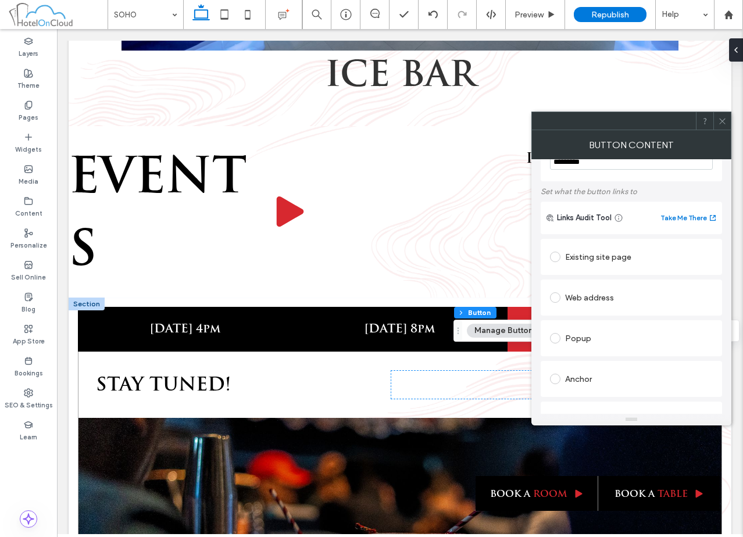
scroll to position [116, 0]
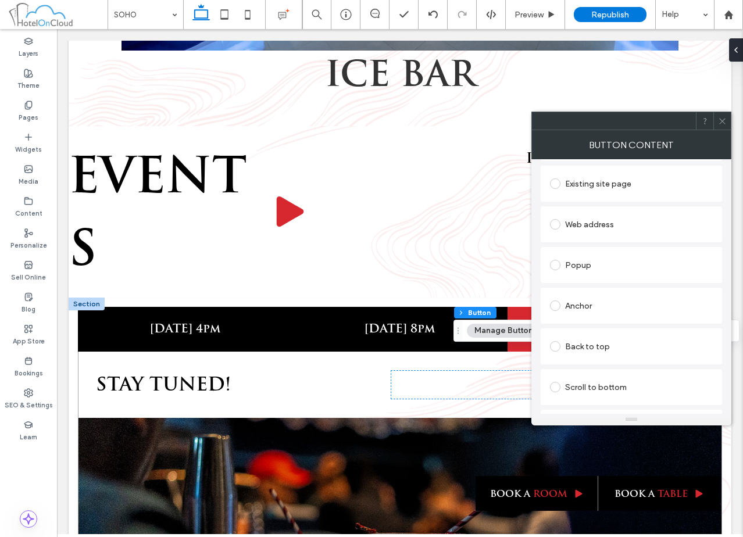
type input "*********"
click at [611, 268] on div "Popup" at bounding box center [631, 265] width 163 height 19
click at [653, 247] on div "Existing site page Web address Popup Contact Us Create new popup Go to popup An…" at bounding box center [630, 386] width 181 height 446
click at [725, 119] on icon at bounding box center [722, 121] width 9 height 9
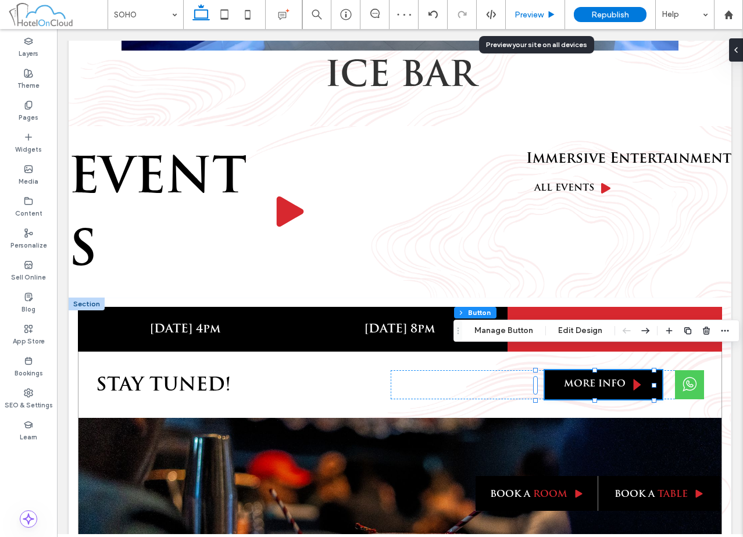
click at [536, 16] on span "Preview" at bounding box center [528, 15] width 29 height 10
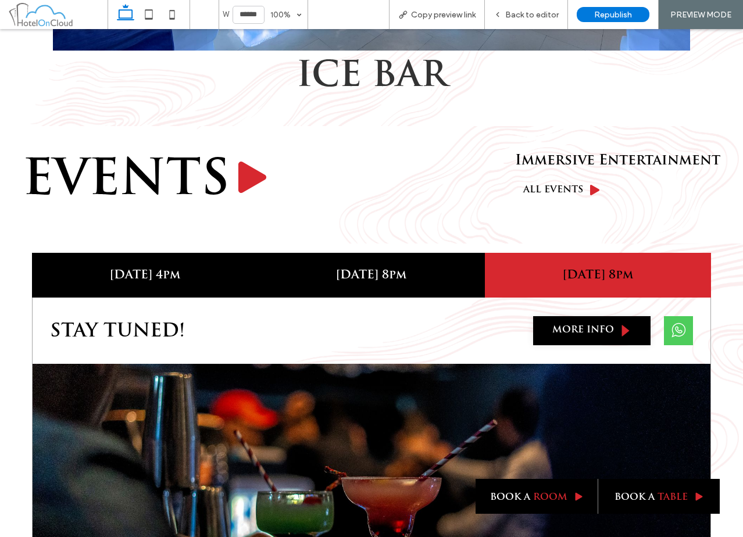
scroll to position [2323, 0]
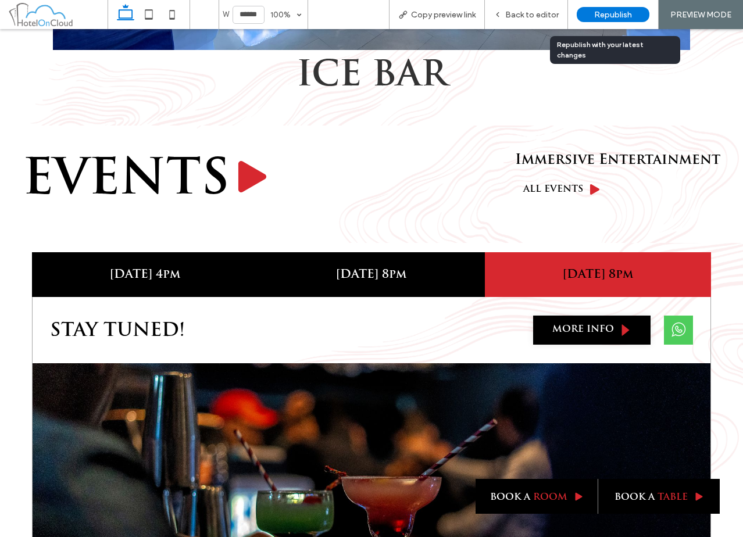
click at [629, 12] on span "Republish" at bounding box center [613, 15] width 38 height 10
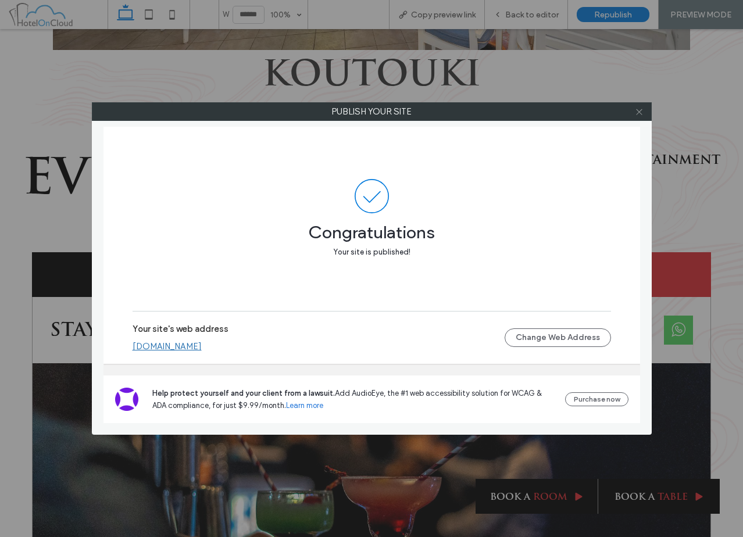
click at [640, 112] on icon at bounding box center [639, 111] width 9 height 9
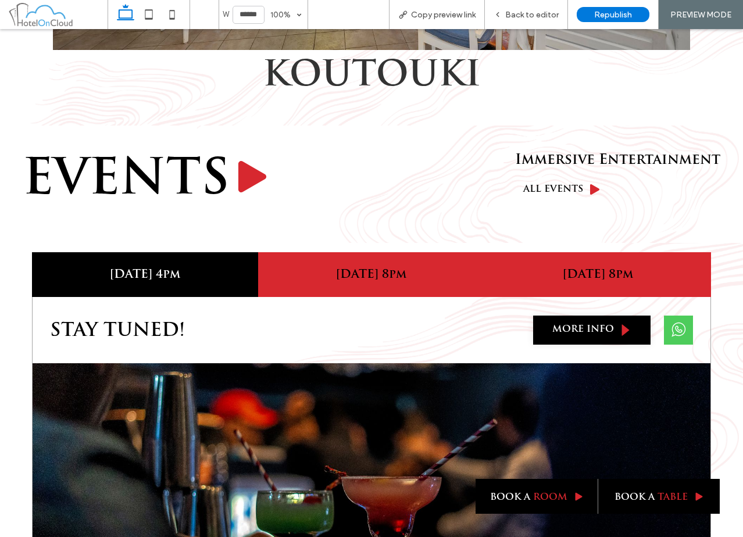
click at [373, 268] on h4 "21st Nov 8pm" at bounding box center [371, 275] width 212 height 14
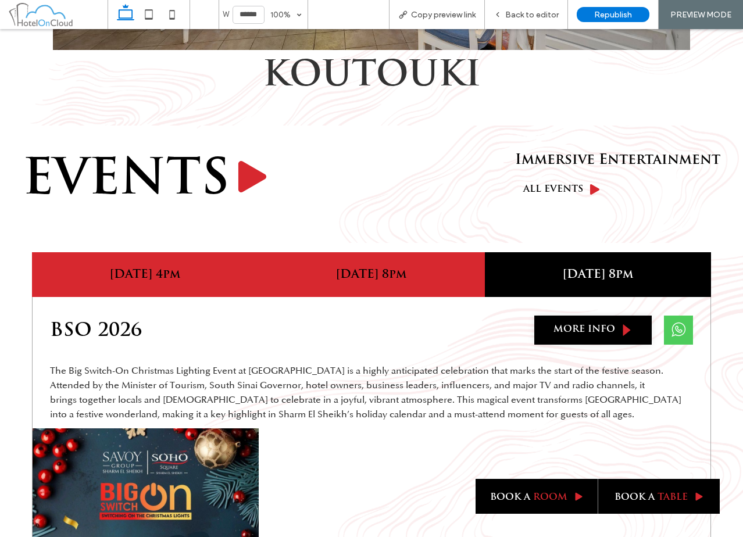
click at [182, 268] on h4 "17th Oct 4pm" at bounding box center [145, 275] width 212 height 14
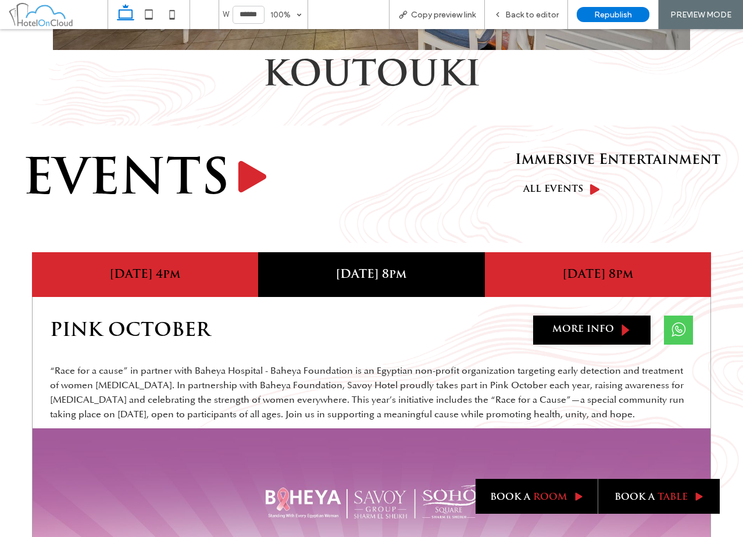
click at [561, 268] on h4 "24th Dec 8pm" at bounding box center [598, 275] width 212 height 14
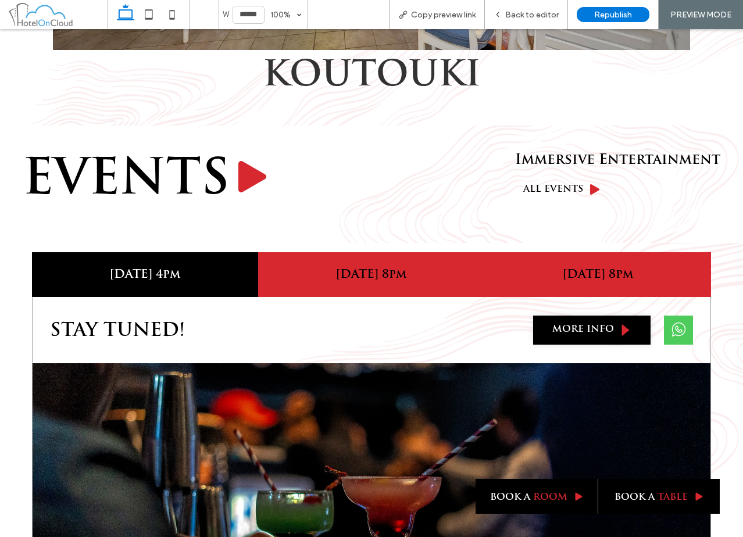
click at [430, 268] on h4 "21st Nov 8pm" at bounding box center [371, 275] width 212 height 14
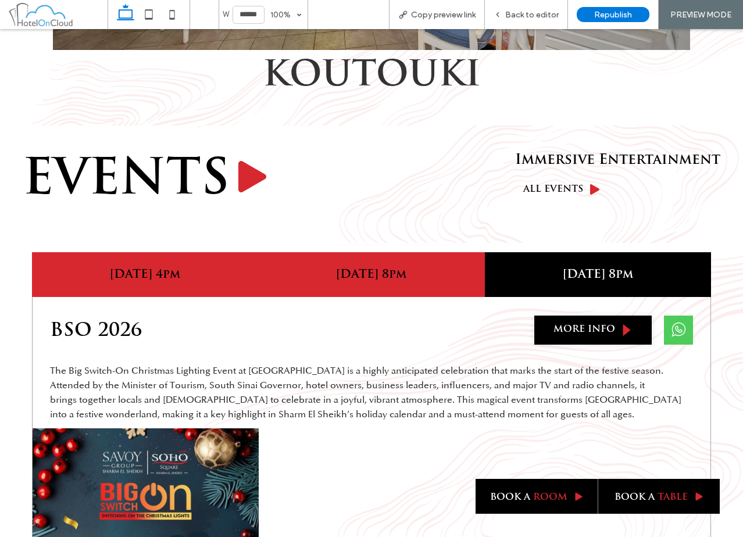
click at [89, 252] on div "17th Oct 4pm" at bounding box center [145, 274] width 226 height 45
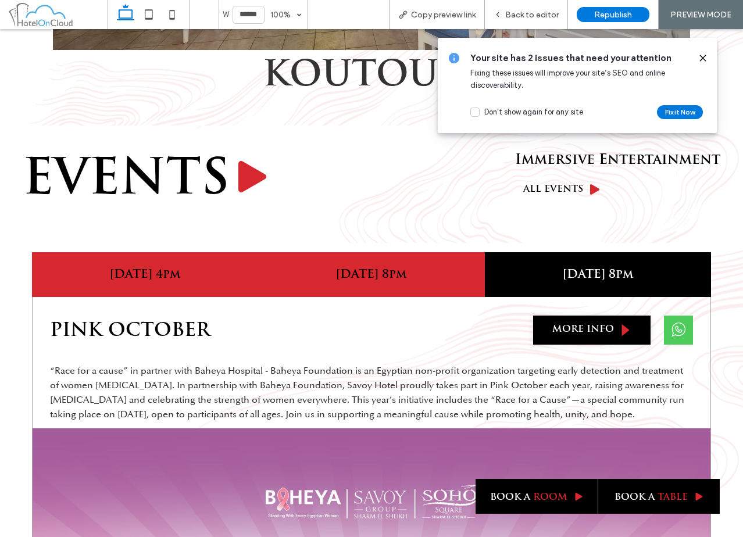
click at [386, 252] on div "21st Nov 8pm" at bounding box center [371, 274] width 226 height 45
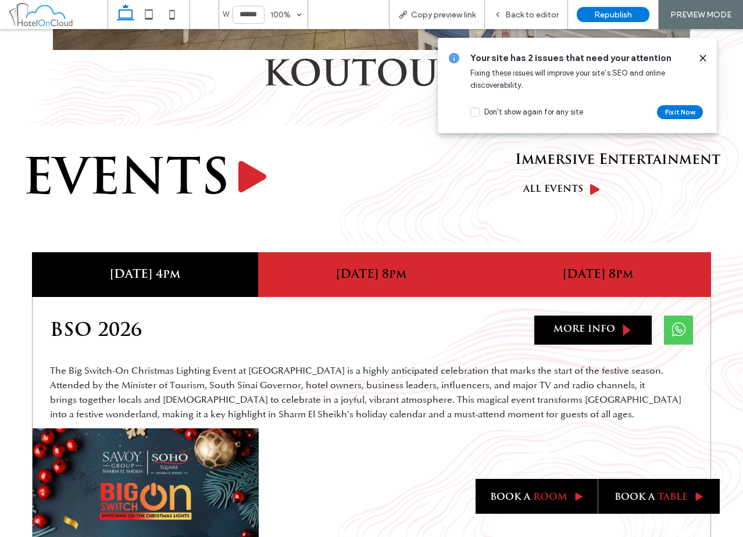
click at [562, 252] on div "24th Dec 8pm" at bounding box center [598, 274] width 226 height 45
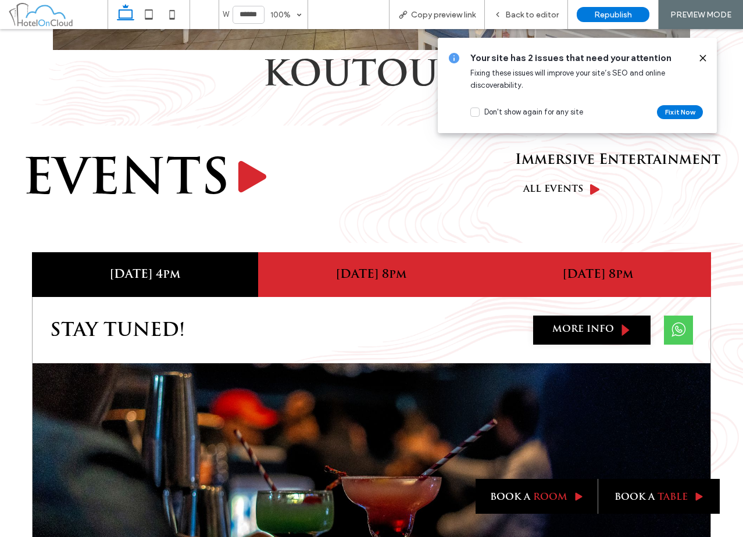
click at [393, 268] on h4 "21st Nov 8pm" at bounding box center [371, 275] width 212 height 14
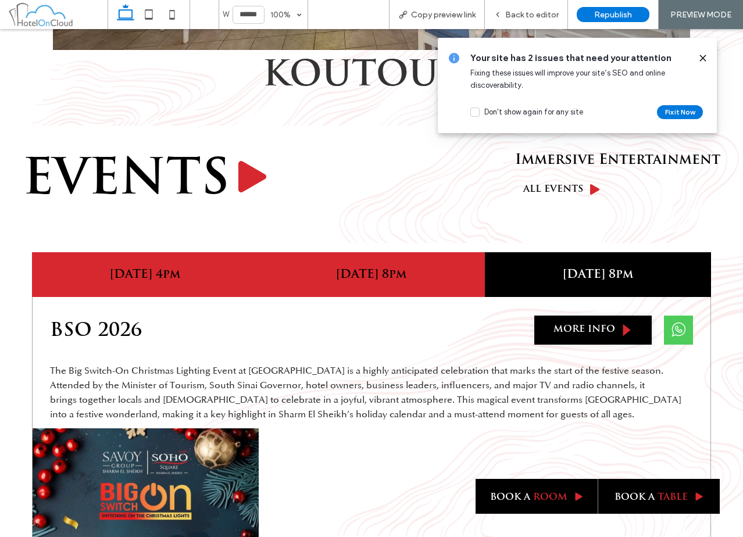
click at [128, 268] on h4 "17th Oct 4pm" at bounding box center [145, 275] width 212 height 14
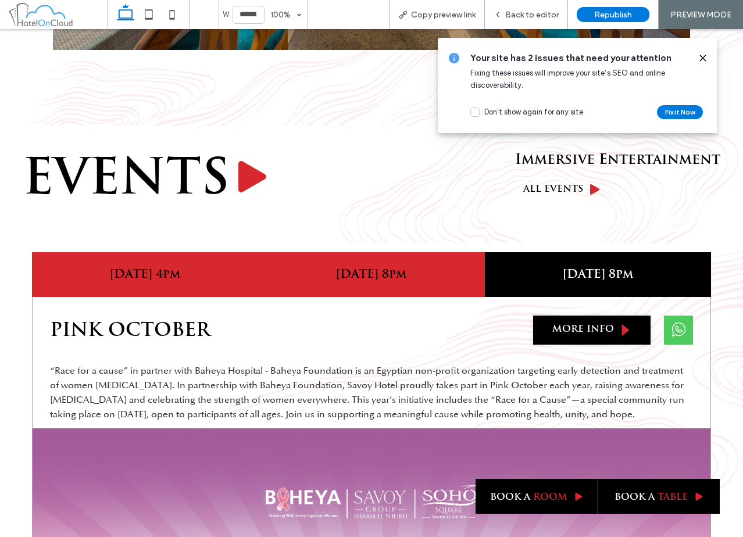
drag, startPoint x: 366, startPoint y: 253, endPoint x: 377, endPoint y: 253, distance: 11.0
click at [367, 268] on h4 "21st Nov 8pm" at bounding box center [371, 275] width 212 height 14
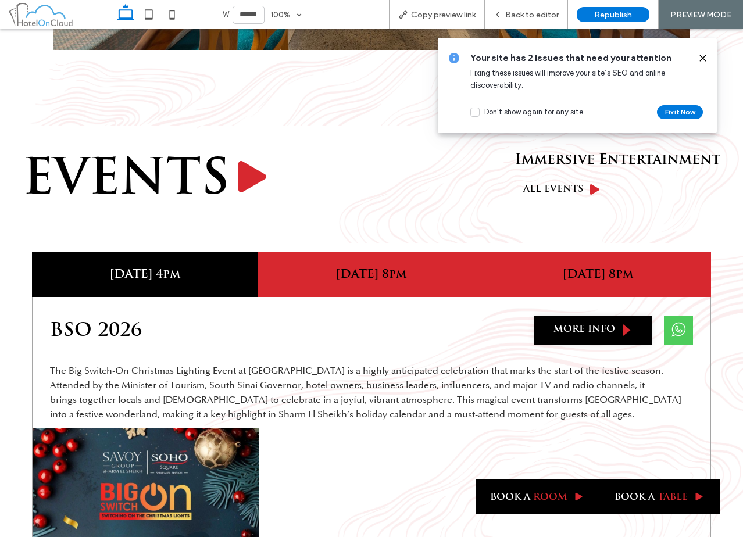
click at [571, 268] on h4 "24th Dec 8pm" at bounding box center [598, 275] width 212 height 14
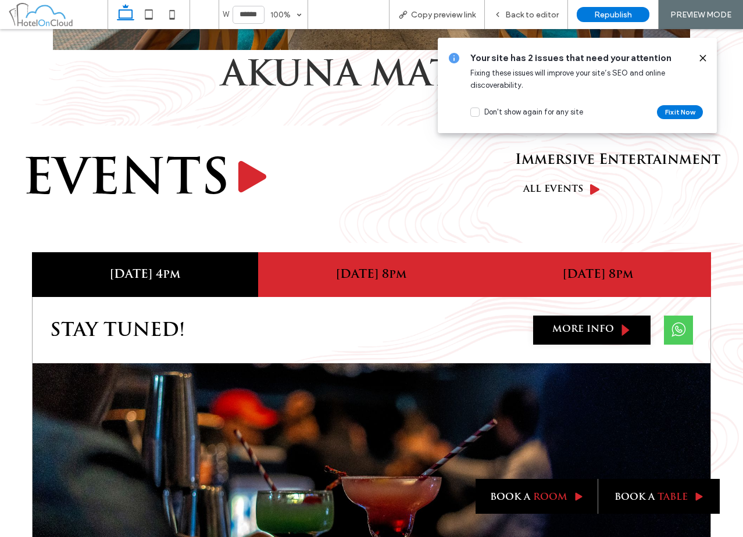
click at [450, 268] on h4 "21st Nov 8pm" at bounding box center [371, 275] width 212 height 14
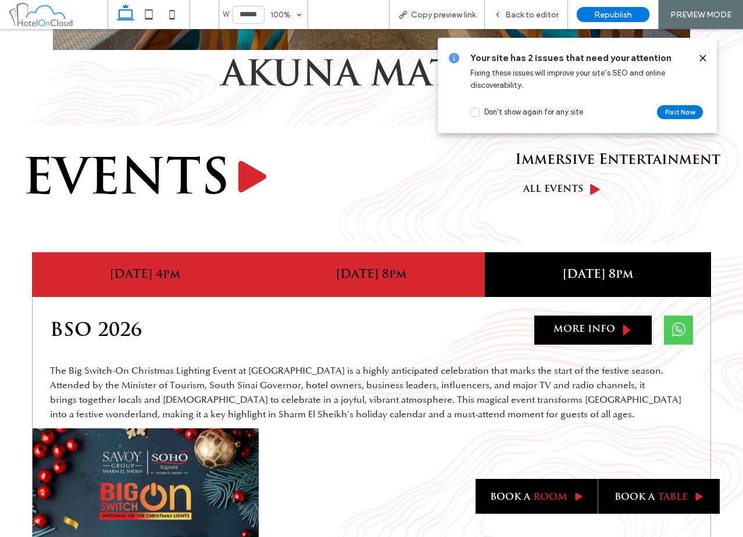
click at [178, 268] on h4 "17th Oct 4pm" at bounding box center [145, 275] width 212 height 14
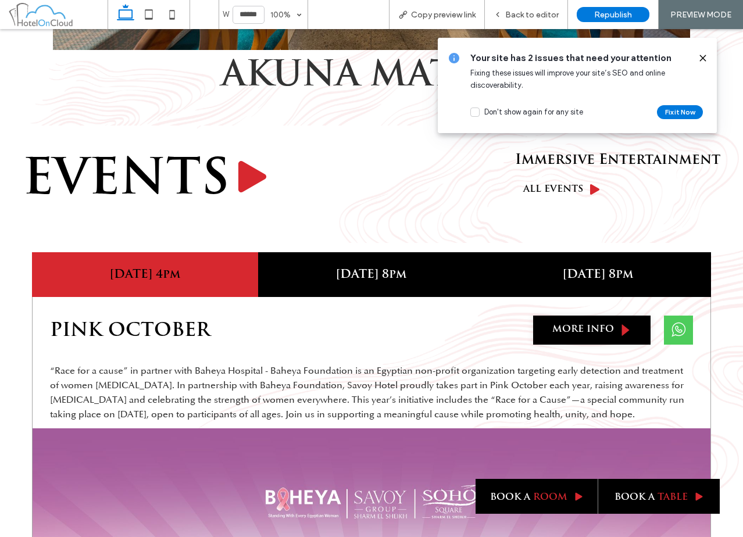
click at [705, 55] on use at bounding box center [702, 57] width 5 height 5
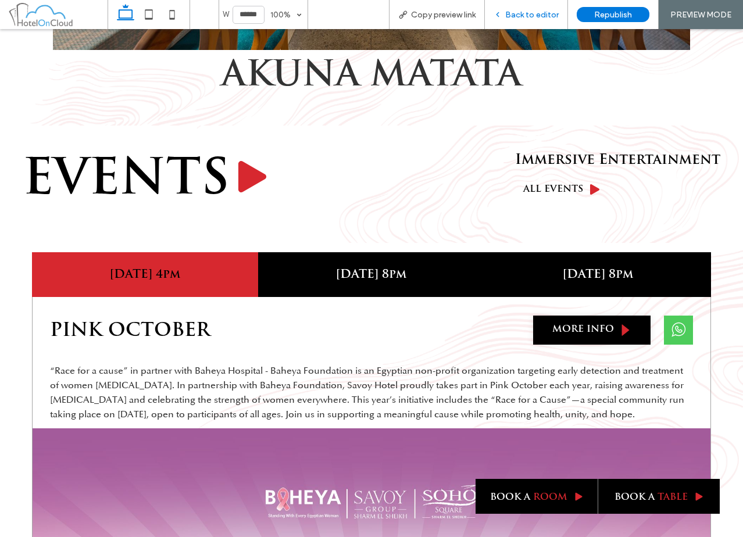
click at [536, 13] on span "Back to editor" at bounding box center [531, 15] width 53 height 10
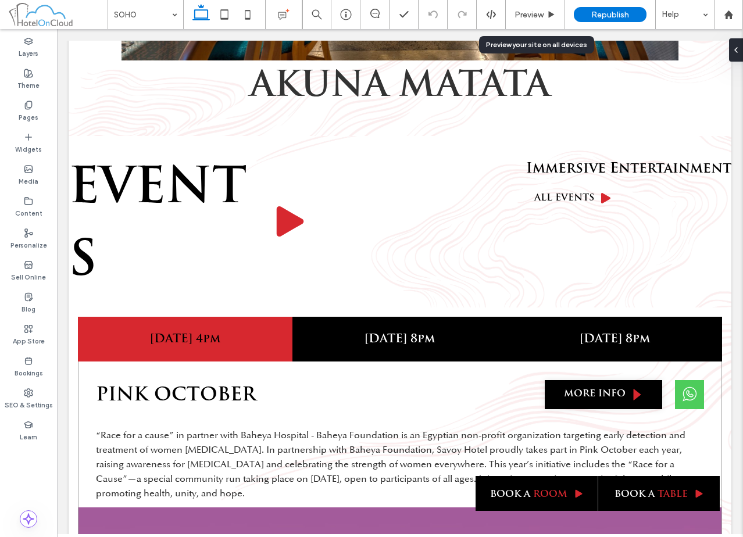
scroll to position [2372, 0]
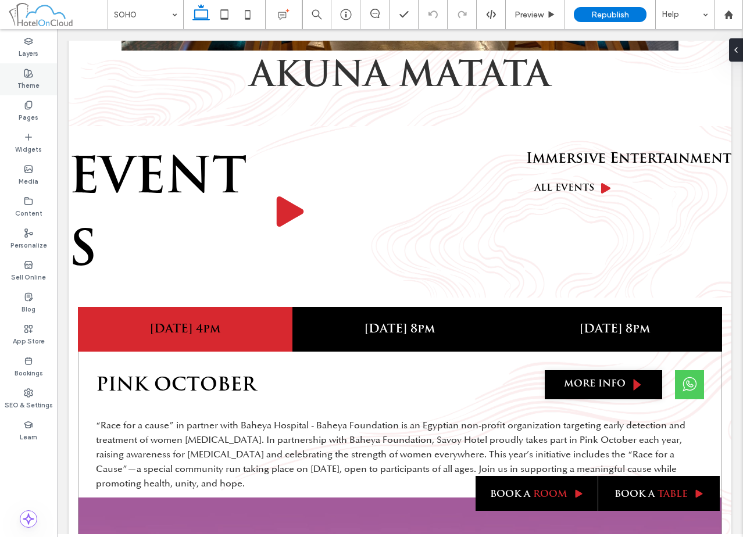
click at [37, 78] on label "Theme" at bounding box center [28, 84] width 22 height 13
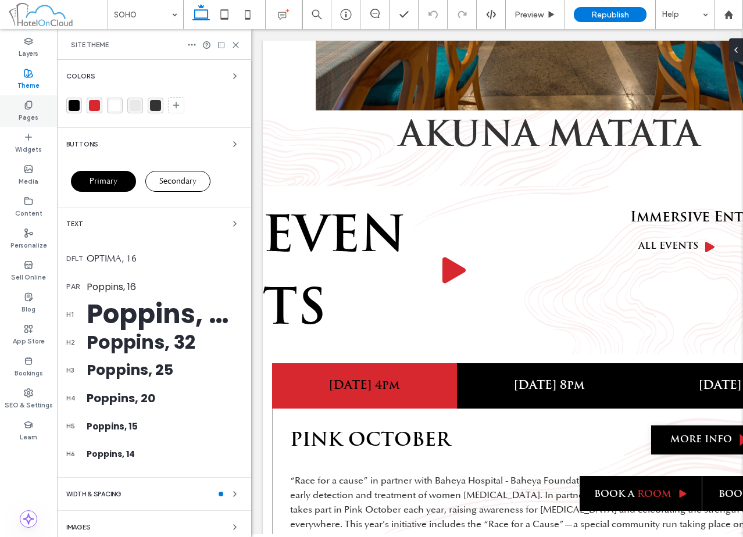
click at [39, 110] on div "Pages" at bounding box center [28, 111] width 57 height 32
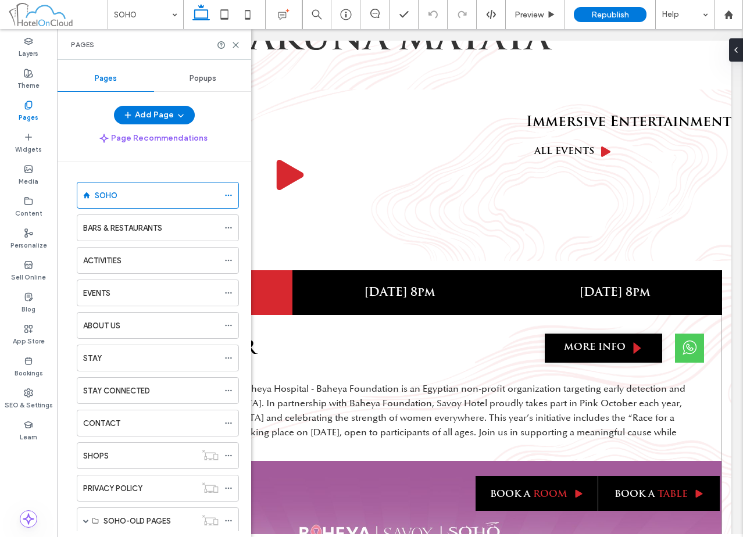
scroll to position [2362, 0]
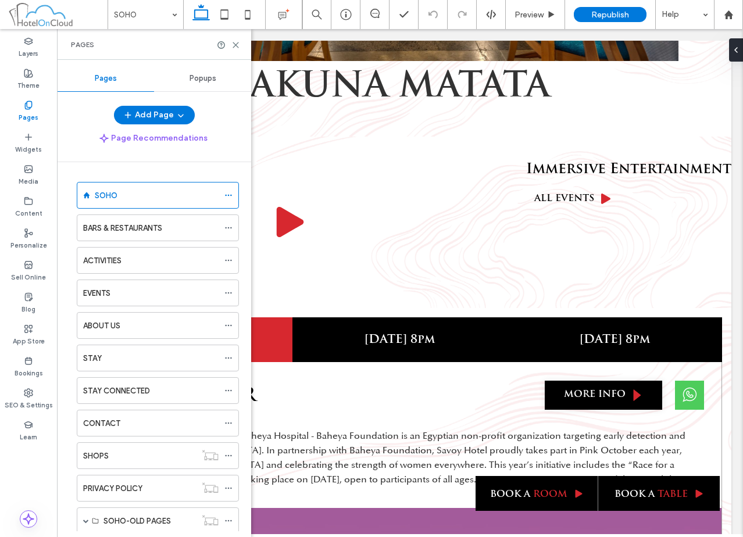
click at [210, 73] on div "Popups" at bounding box center [202, 79] width 97 height 26
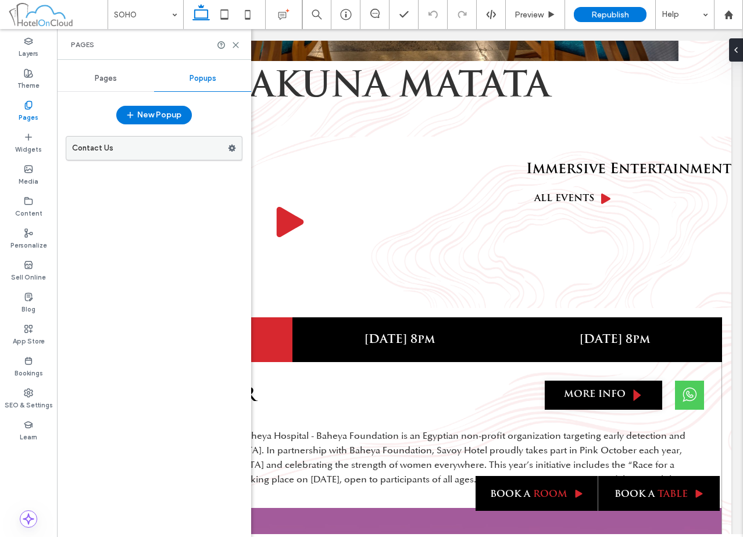
click at [145, 146] on label "Contact Us" at bounding box center [150, 148] width 156 height 23
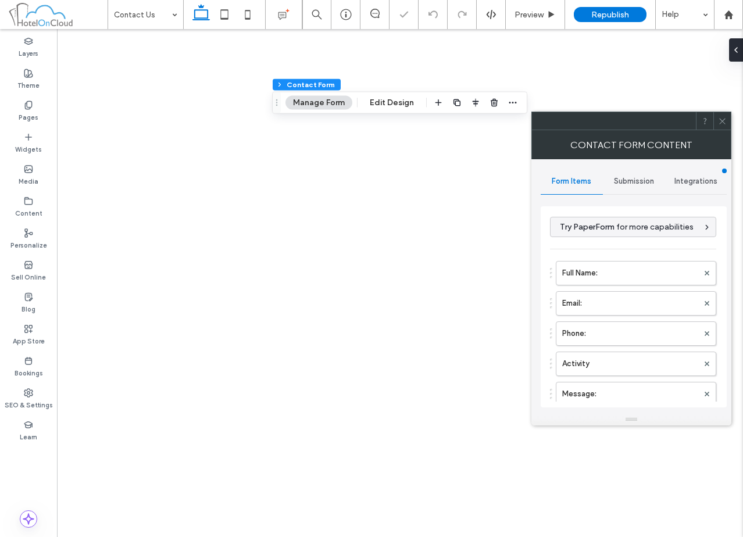
type input "**********"
type input "*******"
type input "*"
type input "***"
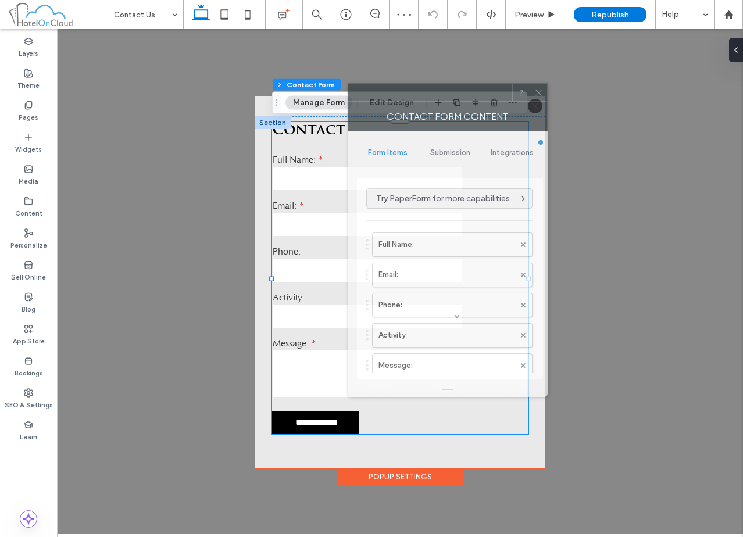
drag, startPoint x: 597, startPoint y: 121, endPoint x: 426, endPoint y: 98, distance: 172.5
click at [426, 98] on div at bounding box center [430, 92] width 164 height 17
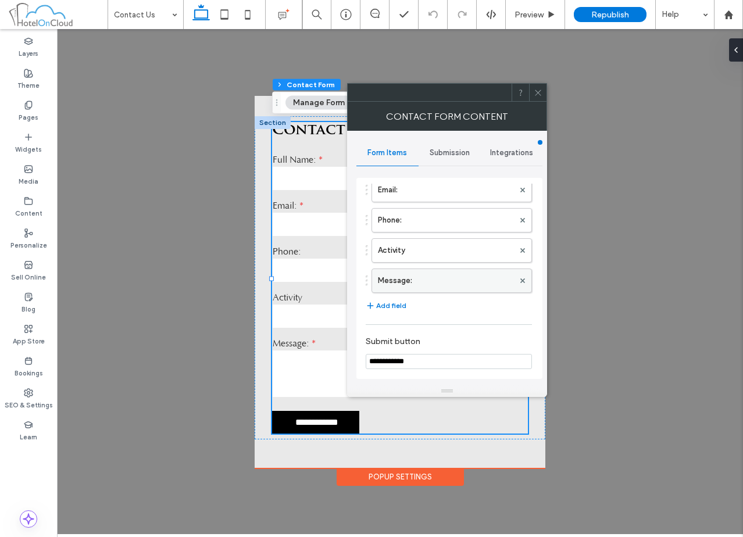
scroll to position [58, 0]
click at [428, 279] on label "Activity" at bounding box center [446, 277] width 136 height 23
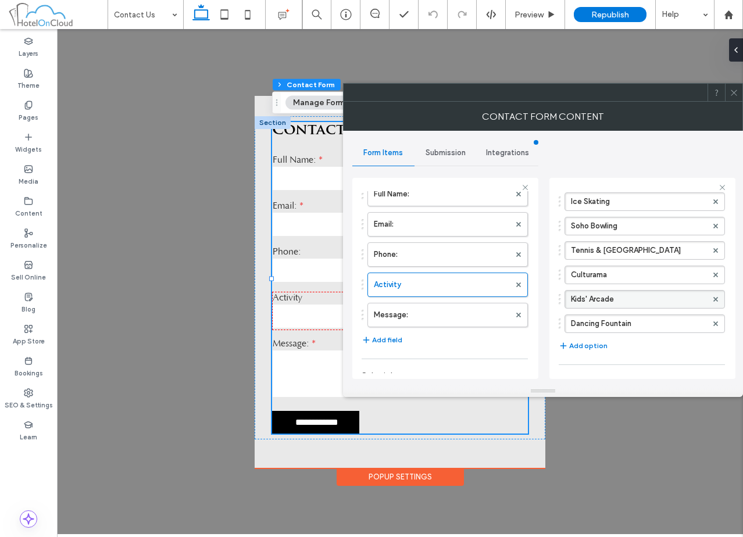
scroll to position [174, 0]
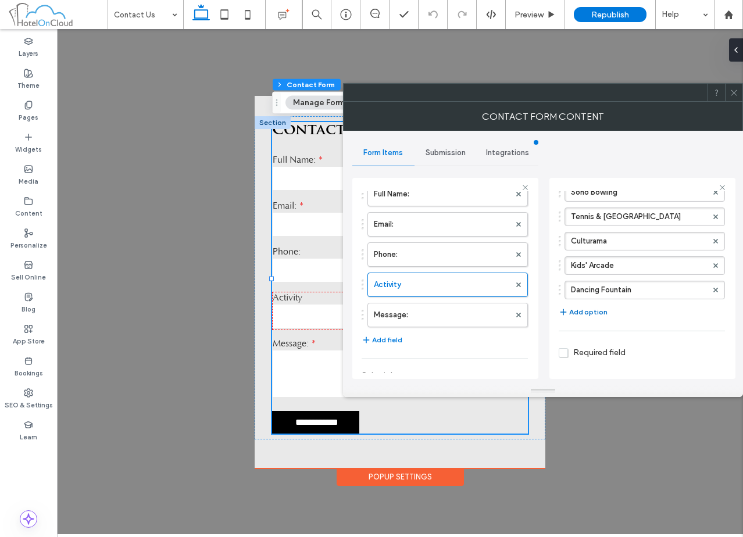
click at [582, 316] on button "Add option" at bounding box center [582, 312] width 49 height 14
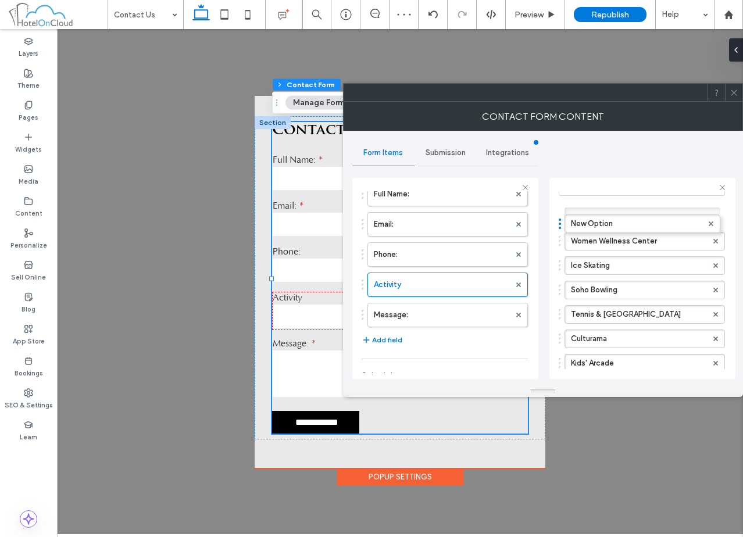
drag, startPoint x: 560, startPoint y: 284, endPoint x: 561, endPoint y: 217, distance: 66.3
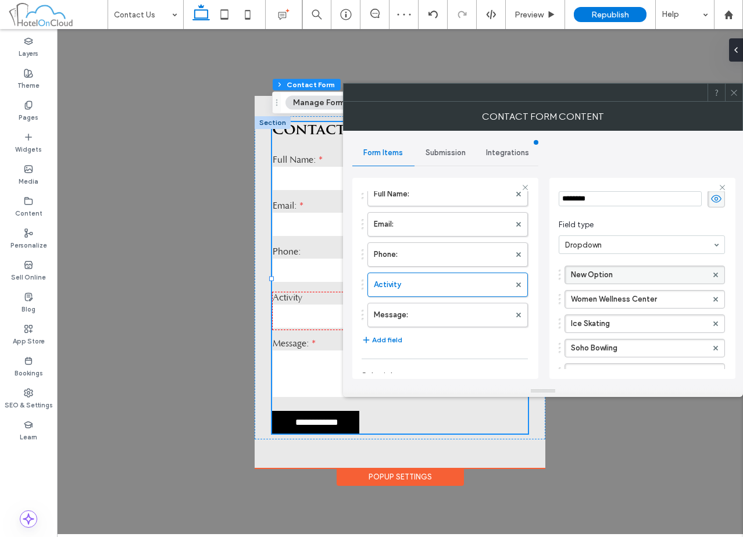
click at [612, 271] on label "New Option" at bounding box center [639, 274] width 136 height 17
type input "**********"
click at [632, 213] on section "Field type Dropdown" at bounding box center [641, 236] width 166 height 46
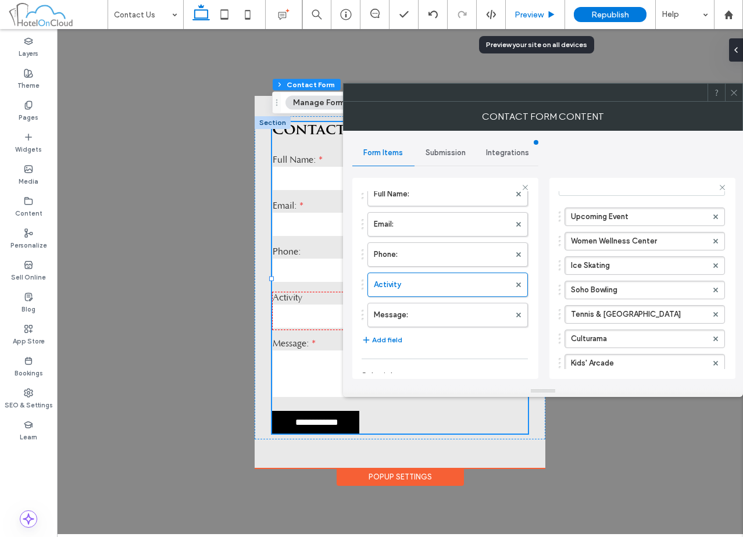
click at [532, 16] on span "Preview" at bounding box center [528, 15] width 29 height 10
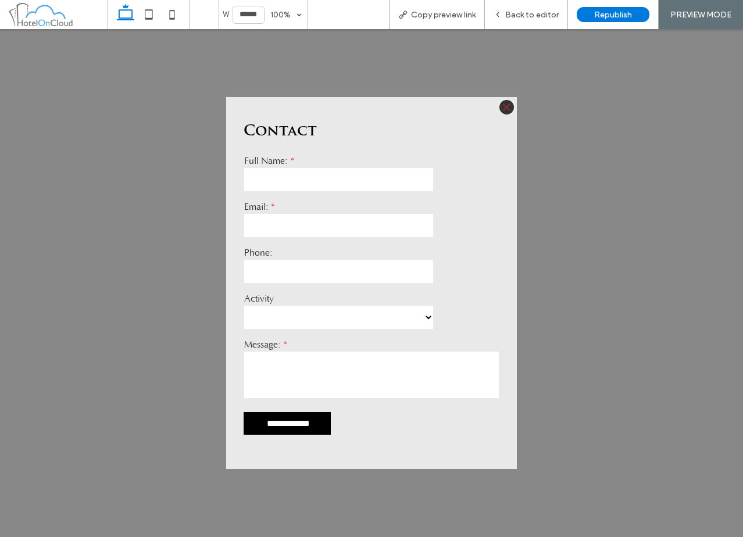
click at [378, 312] on select "**********" at bounding box center [338, 317] width 189 height 23
click at [486, 300] on div "**********" at bounding box center [371, 278] width 264 height 254
click at [549, 12] on span "Back to editor" at bounding box center [531, 15] width 53 height 10
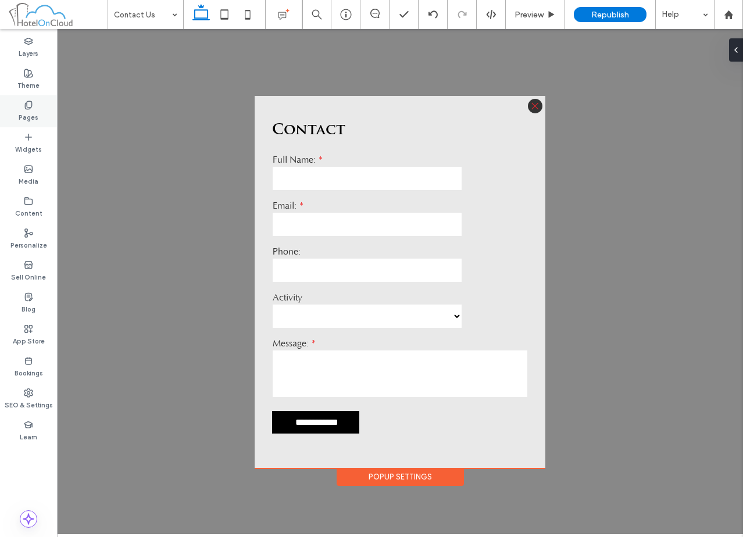
click at [39, 113] on div "Pages" at bounding box center [28, 111] width 57 height 32
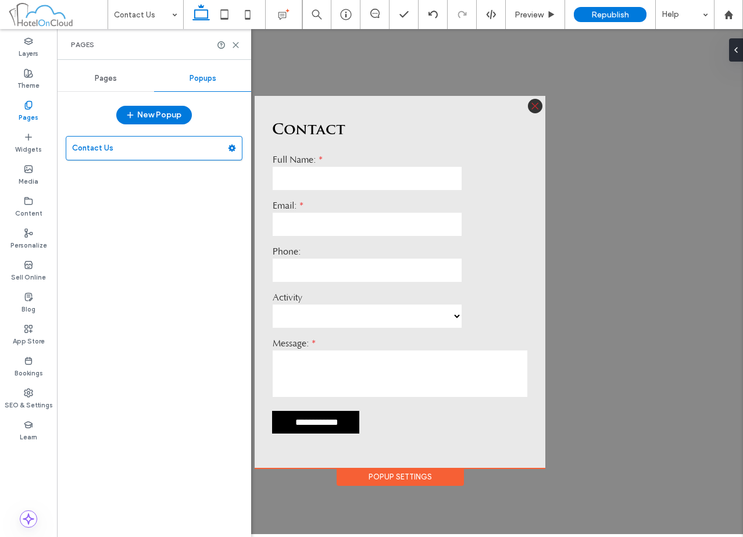
click at [117, 75] on div "Pages" at bounding box center [105, 79] width 97 height 26
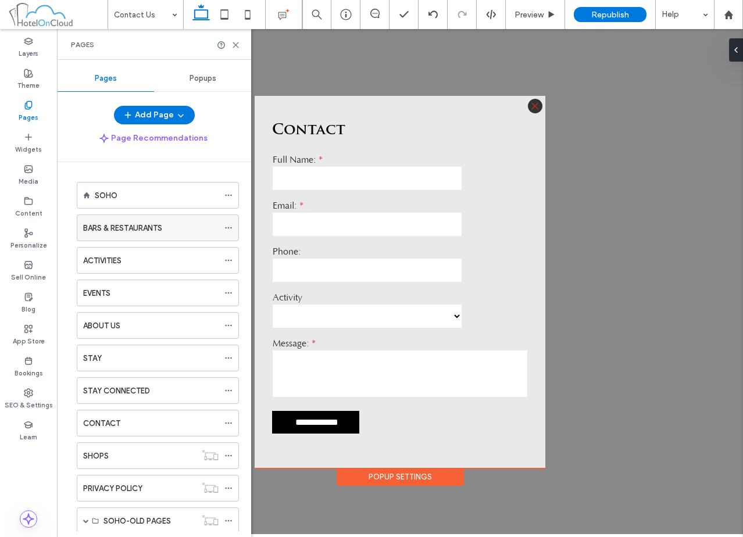
click at [160, 220] on div "BARS & RESTAURANTS" at bounding box center [150, 228] width 135 height 26
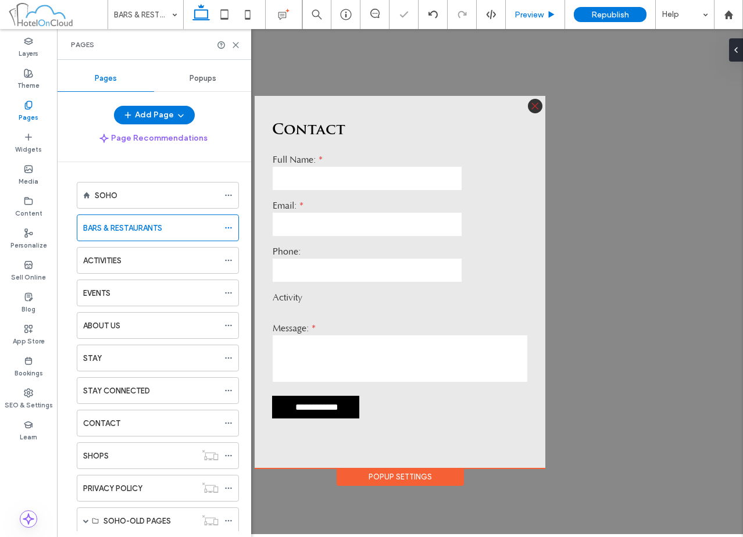
click at [537, 15] on span "Preview" at bounding box center [528, 15] width 29 height 10
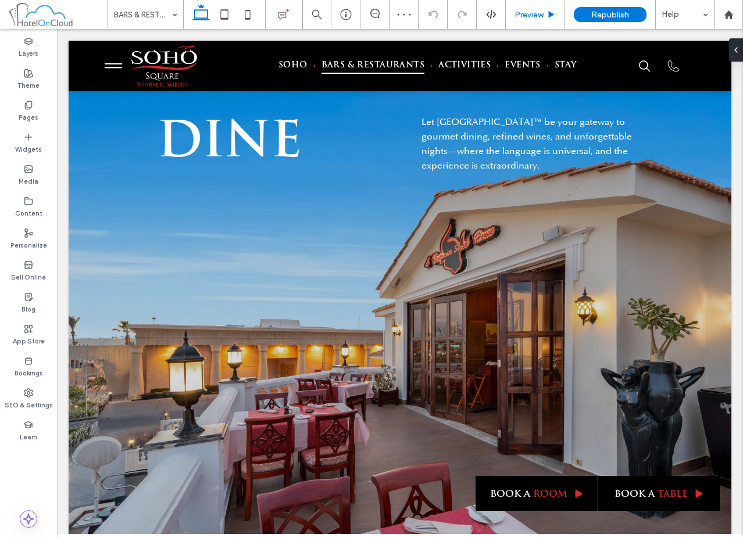
scroll to position [407, 0]
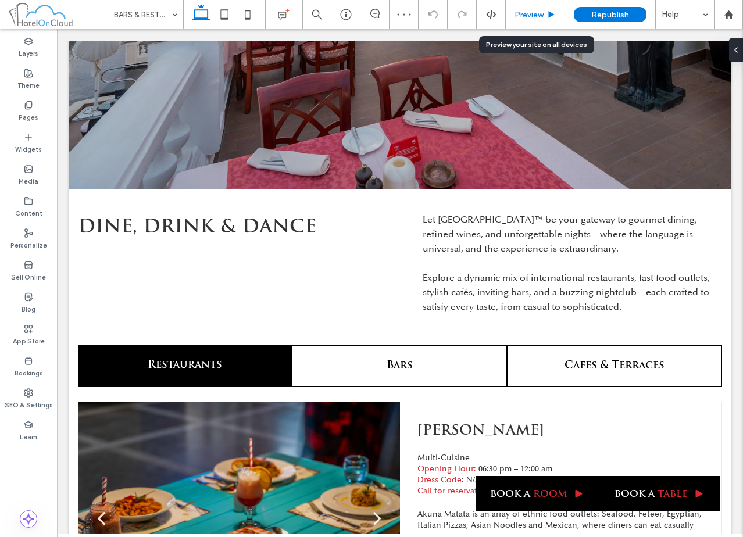
click at [543, 15] on span "Preview" at bounding box center [528, 15] width 29 height 10
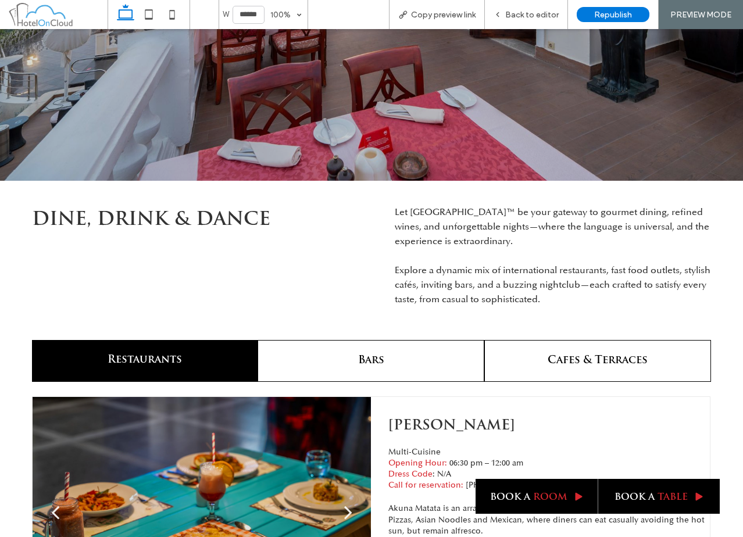
scroll to position [395, 0]
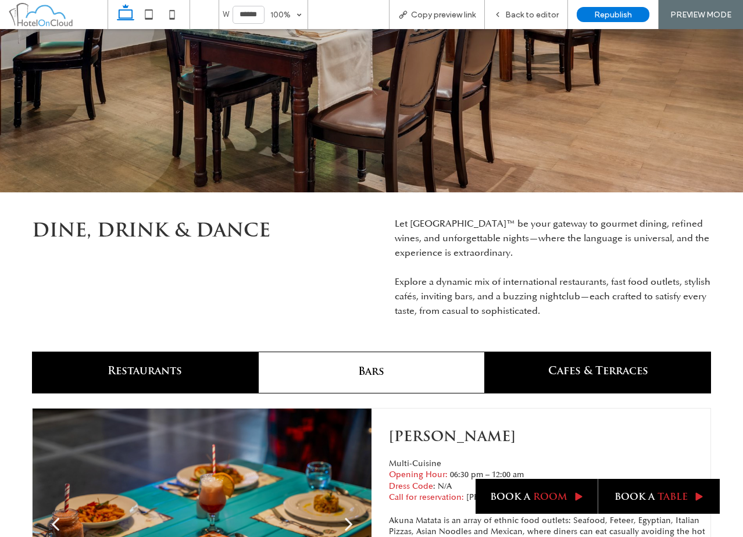
click at [605, 374] on h4 "Cafes & Terraces" at bounding box center [598, 371] width 212 height 13
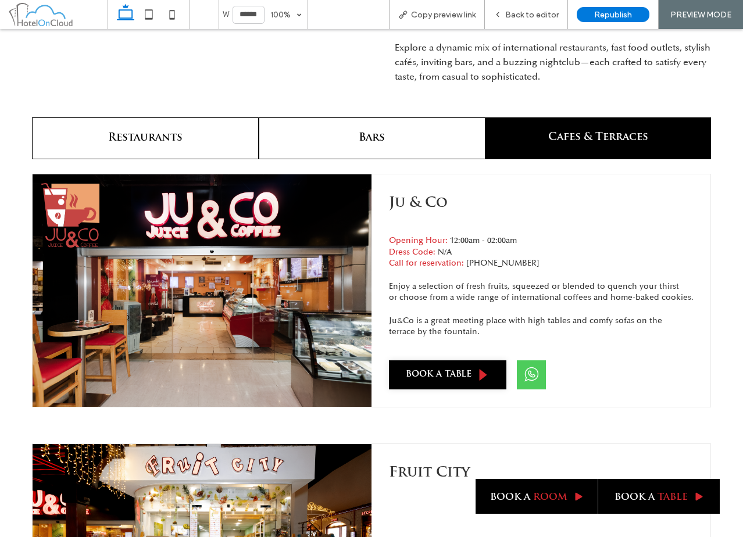
scroll to position [628, 0]
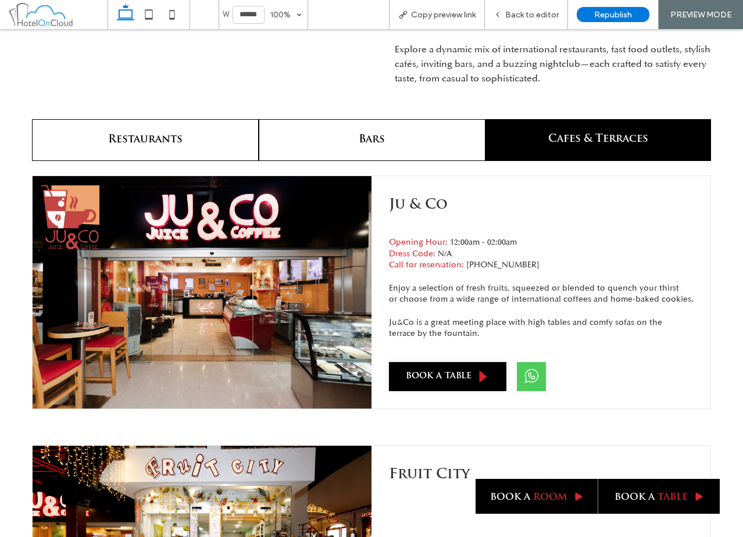
click at [466, 371] on span "book a table" at bounding box center [439, 376] width 66 height 11
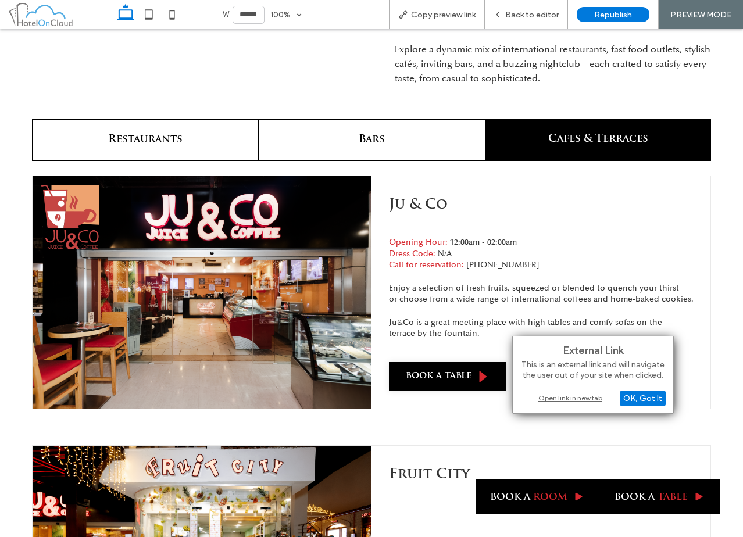
click at [592, 403] on div "Open link in new tab" at bounding box center [592, 398] width 145 height 12
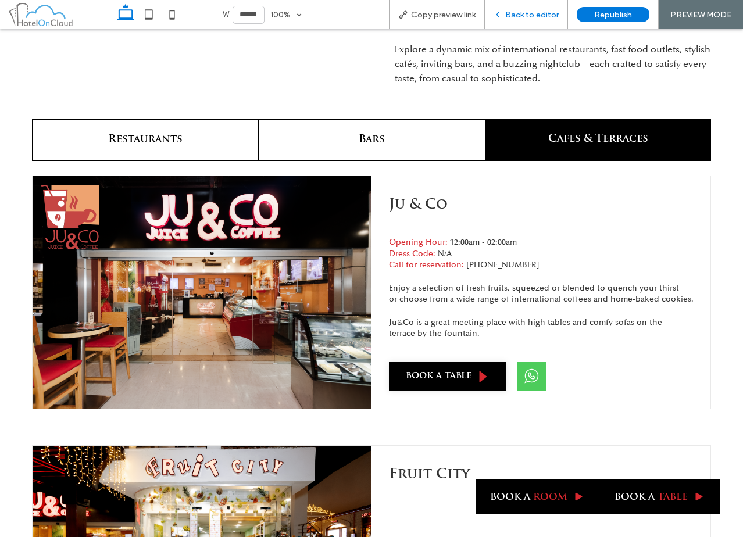
click at [526, 17] on span "Back to editor" at bounding box center [531, 15] width 53 height 10
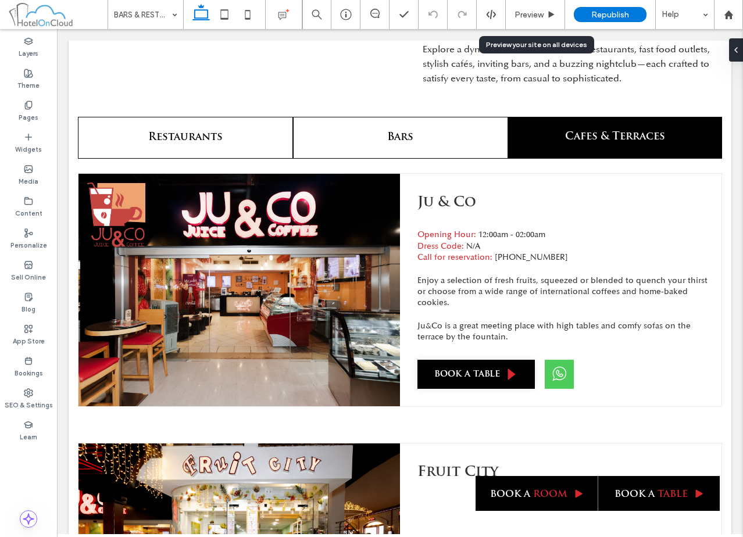
scroll to position [635, 0]
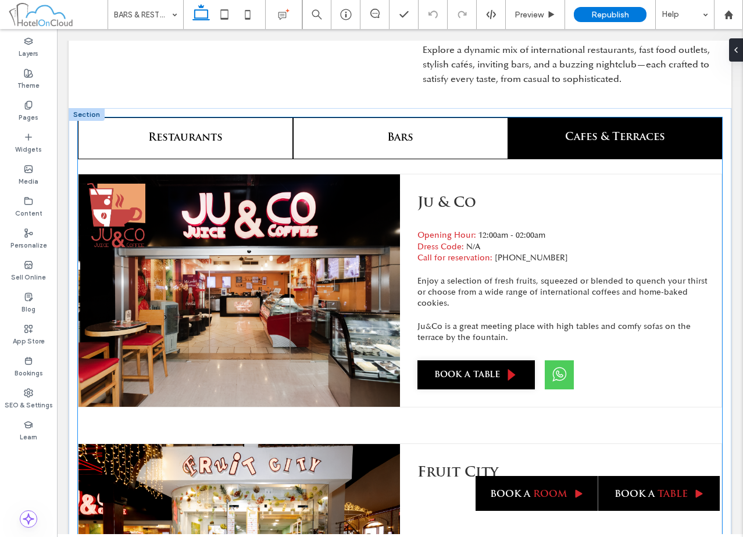
click at [501, 367] on link "book a table" at bounding box center [475, 374] width 117 height 29
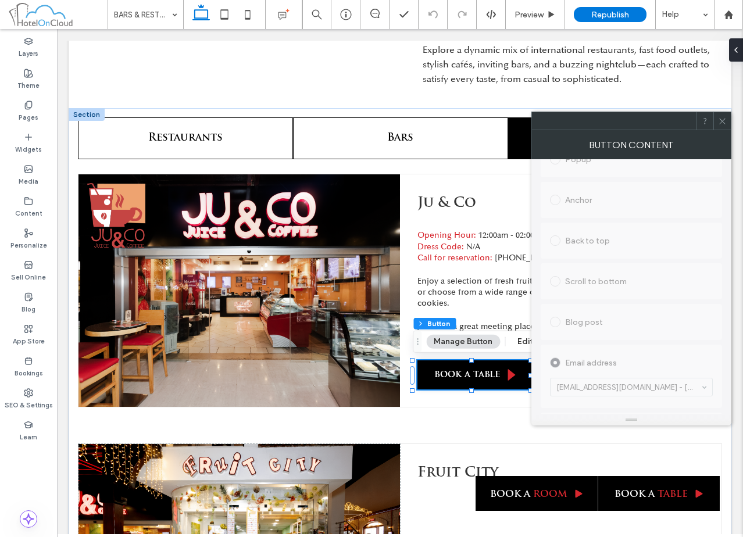
scroll to position [349, 0]
click at [719, 117] on icon at bounding box center [722, 121] width 9 height 9
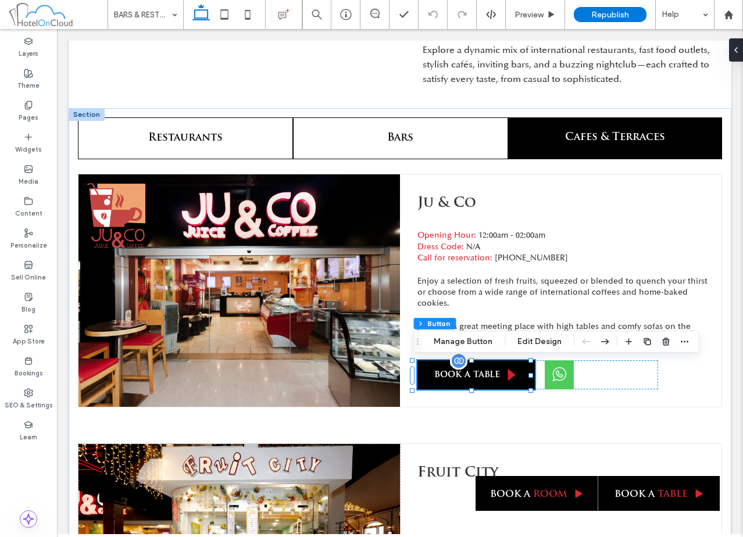
click at [483, 371] on span "book a table" at bounding box center [467, 375] width 66 height 11
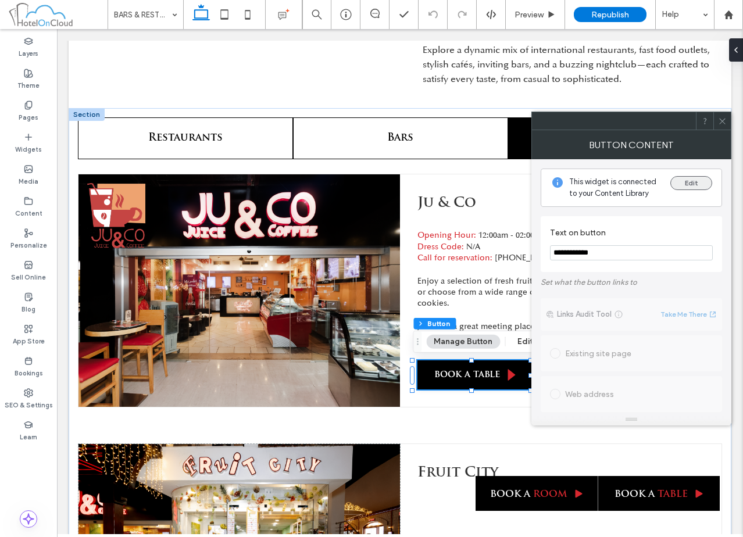
click at [682, 184] on button "Edit" at bounding box center [691, 183] width 42 height 14
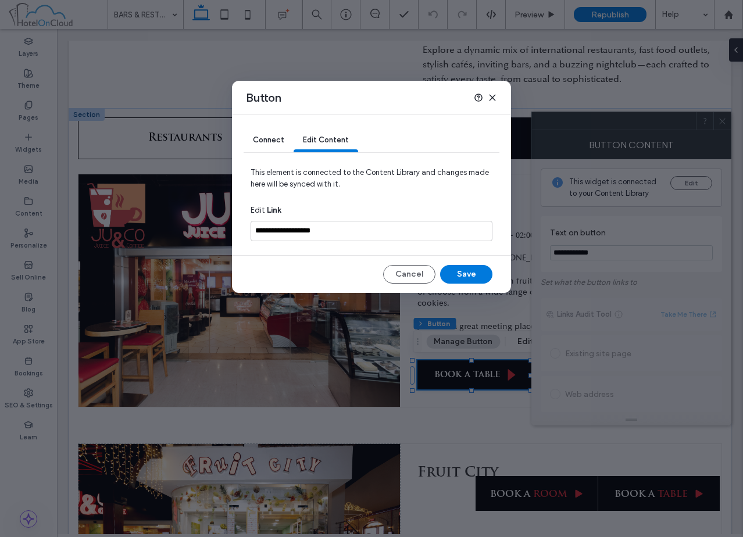
click at [278, 141] on span "Connect" at bounding box center [268, 139] width 31 height 9
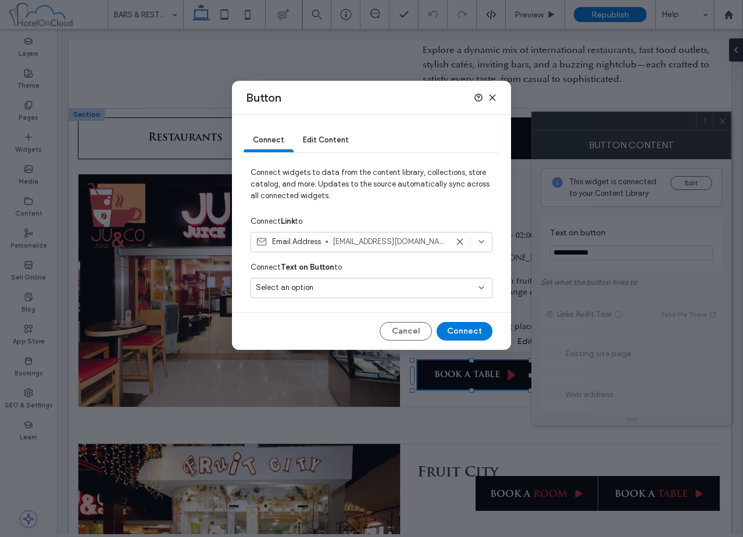
click at [483, 245] on icon at bounding box center [480, 241] width 9 height 9
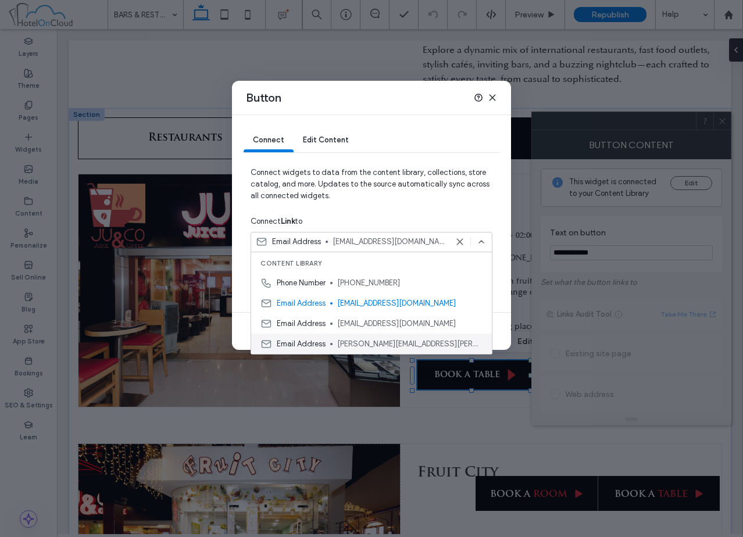
click at [440, 345] on span "Margaret.nabil@soho-sharm.com" at bounding box center [409, 344] width 145 height 12
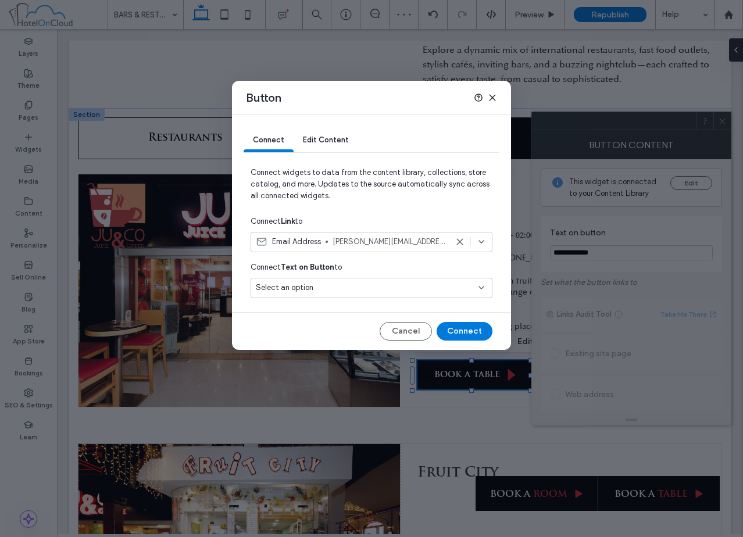
click at [324, 140] on span "Edit Content" at bounding box center [326, 139] width 46 height 9
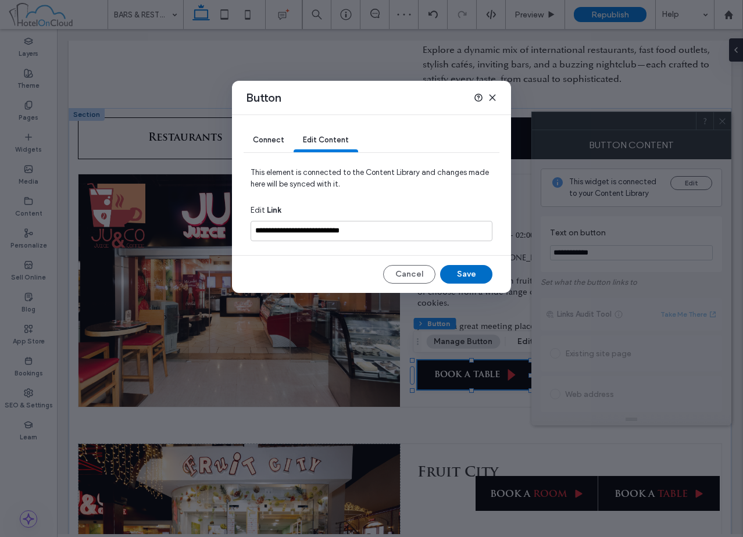
click at [461, 273] on button "Save" at bounding box center [466, 274] width 52 height 19
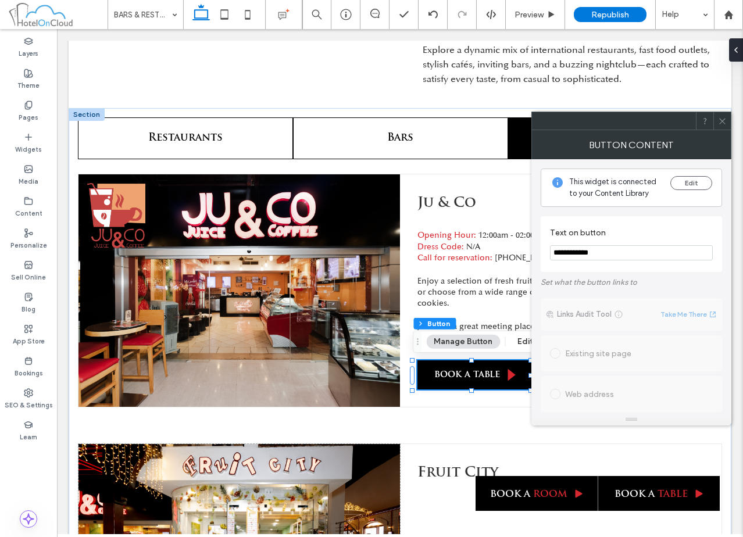
click at [718, 115] on span at bounding box center [722, 120] width 9 height 17
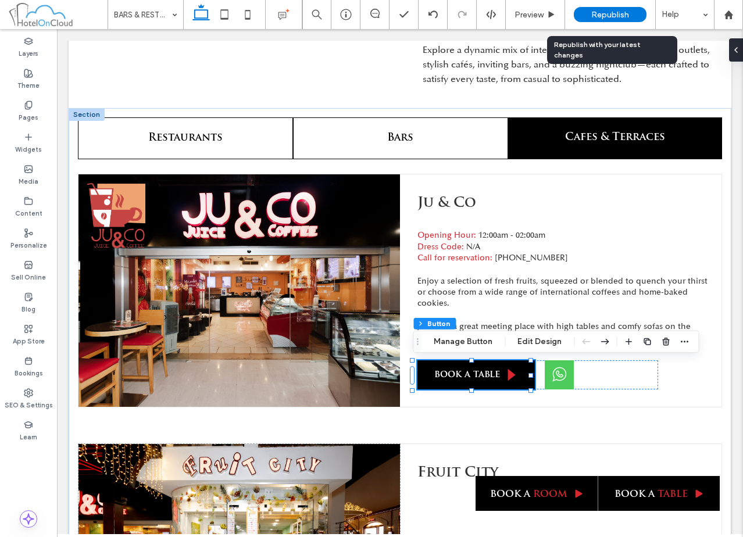
click at [622, 13] on span "Republish" at bounding box center [610, 15] width 38 height 10
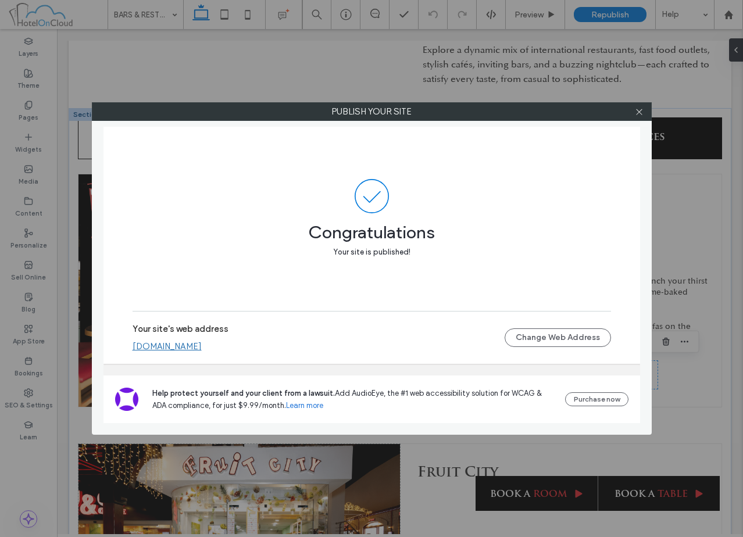
click at [202, 348] on link "[DOMAIN_NAME]" at bounding box center [166, 346] width 69 height 10
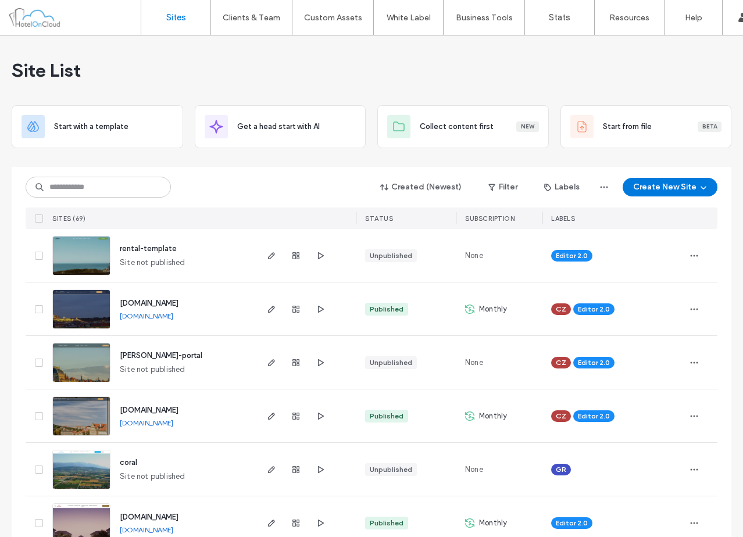
click at [196, 176] on div "Created (Newest) Filter Labels Create New Site" at bounding box center [371, 187] width 691 height 22
click at [127, 179] on input at bounding box center [98, 187] width 145 height 21
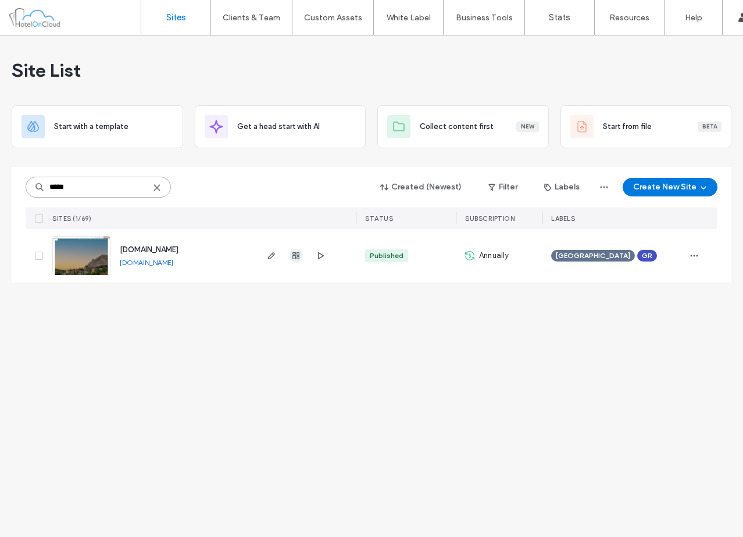
type input "*****"
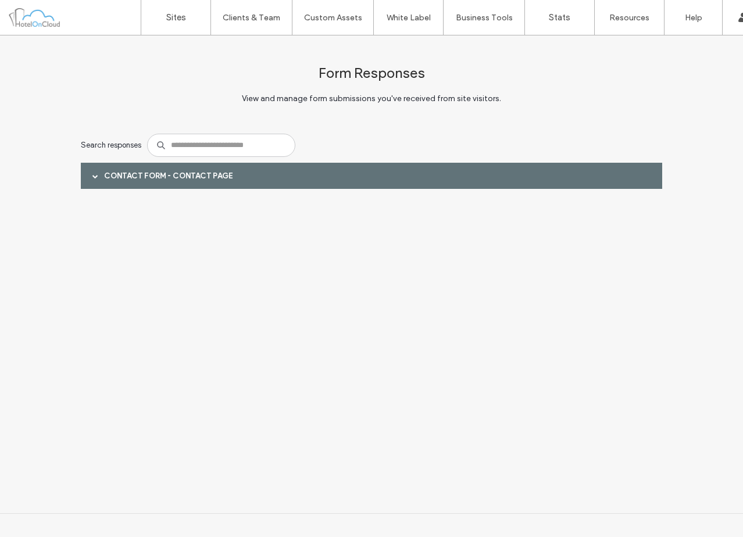
click at [92, 177] on div at bounding box center [95, 176] width 17 height 20
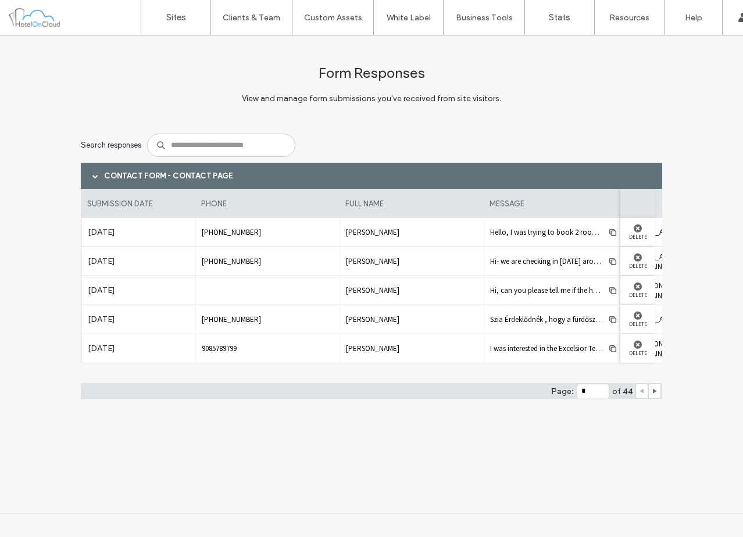
click at [190, 238] on div "Oct 4th 2025" at bounding box center [138, 232] width 114 height 28
click at [589, 129] on div "Search responses" at bounding box center [371, 145] width 581 height 35
click at [411, 483] on div "Form Responses View and manage form submissions you've received from site visit…" at bounding box center [371, 274] width 743 height 478
